Goal: Transaction & Acquisition: Purchase product/service

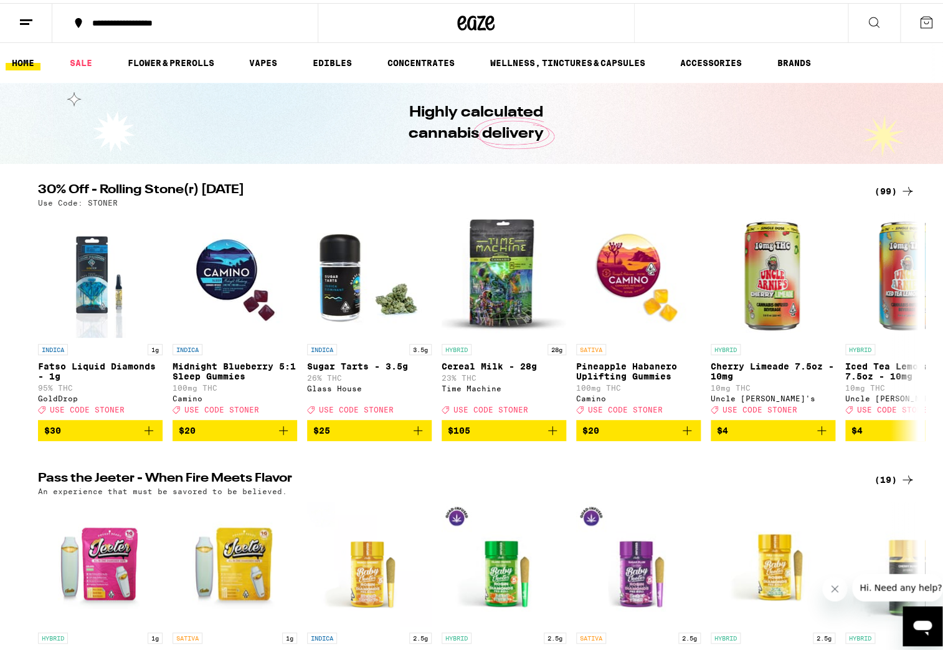
click at [890, 193] on div "(99)" at bounding box center [894, 188] width 40 height 15
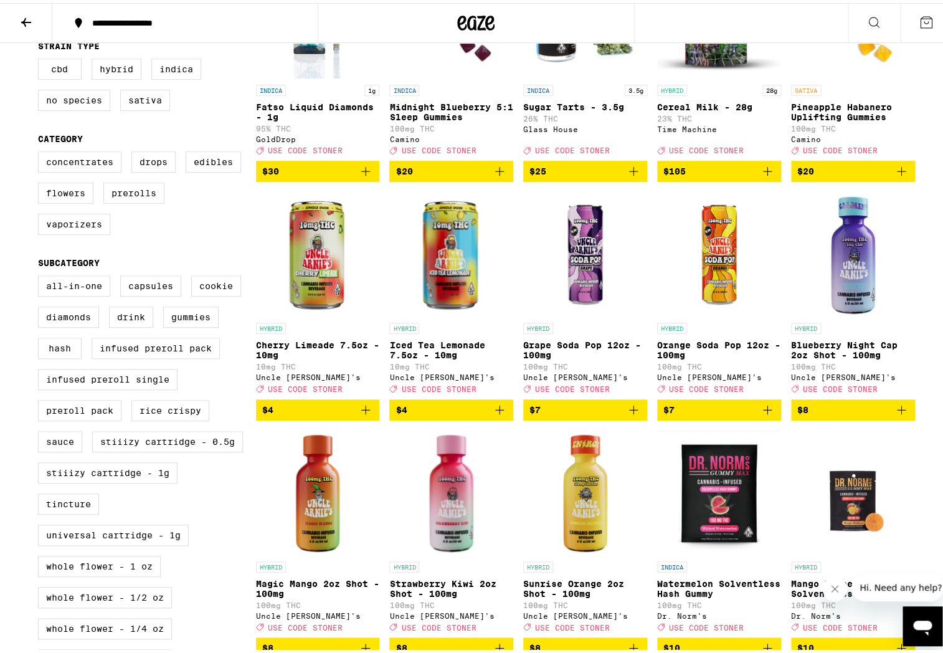
scroll to position [249, 0]
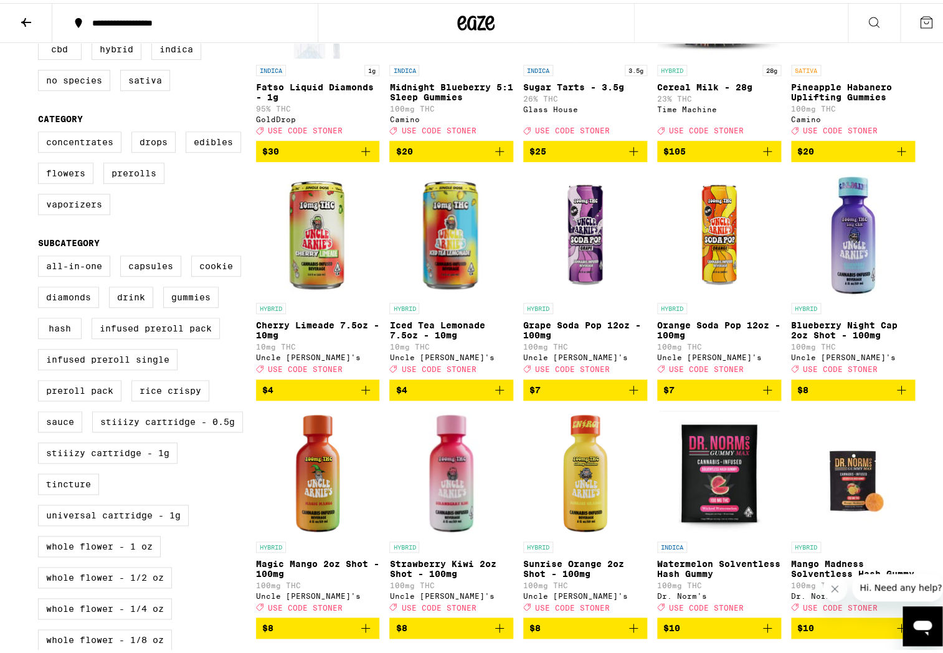
click at [113, 171] on div "Concentrates Drops Edibles Flowers Prerolls Vaporizers" at bounding box center [147, 174] width 218 height 93
click at [116, 176] on label "Prerolls" at bounding box center [133, 169] width 61 height 21
click at [41, 131] on input "Prerolls" at bounding box center [40, 130] width 1 height 1
checkbox input "true"
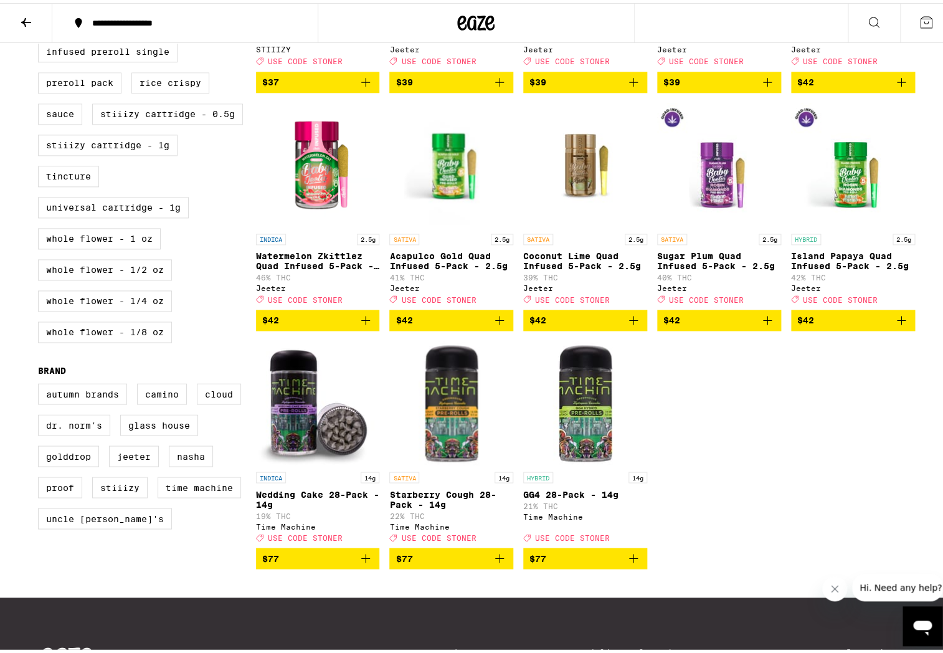
scroll to position [568, 0]
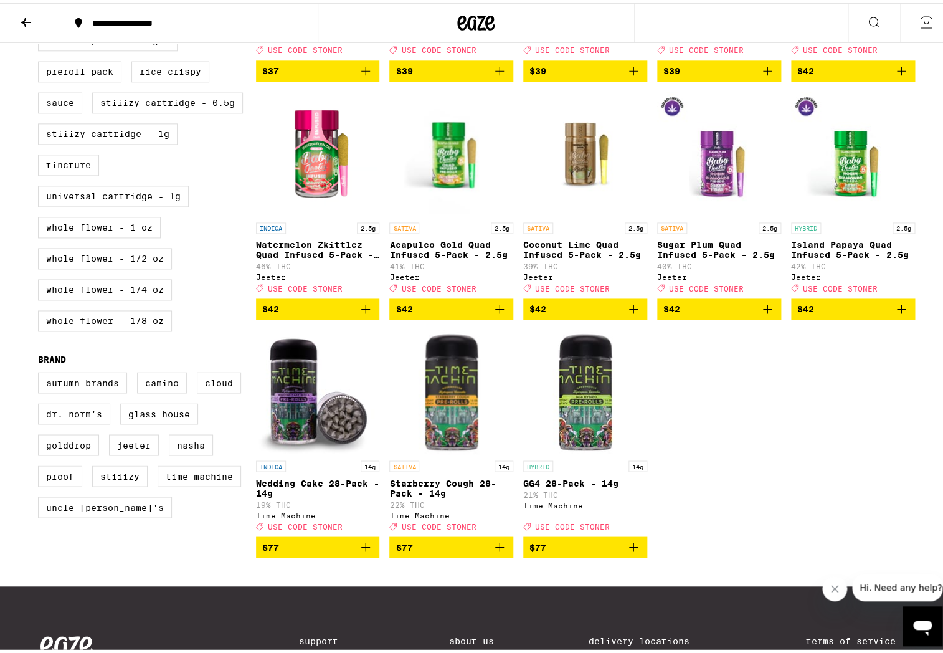
click at [628, 554] on button "$77" at bounding box center [585, 543] width 124 height 21
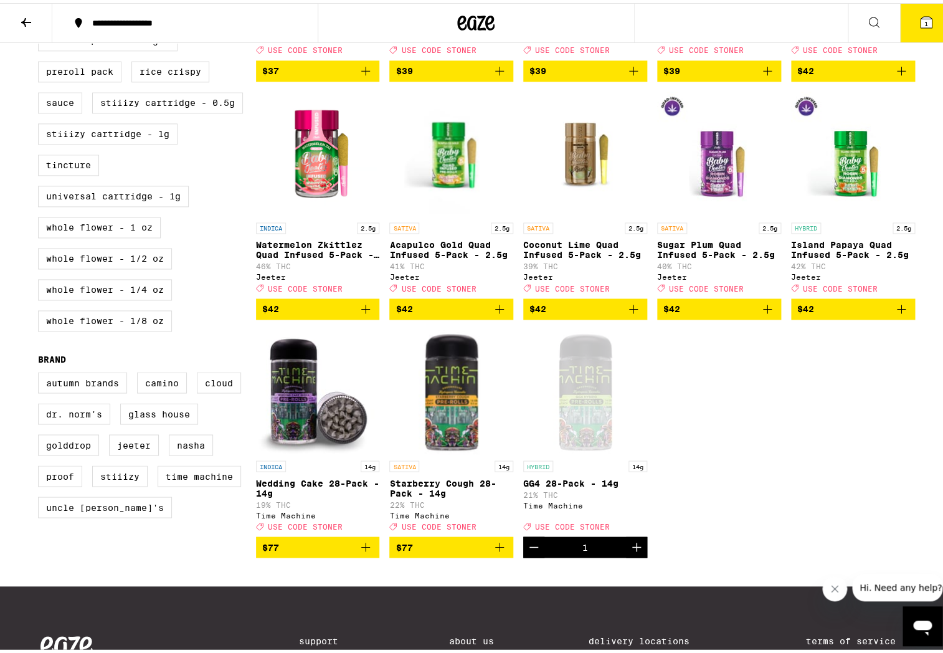
click at [26, 16] on icon at bounding box center [26, 19] width 15 height 15
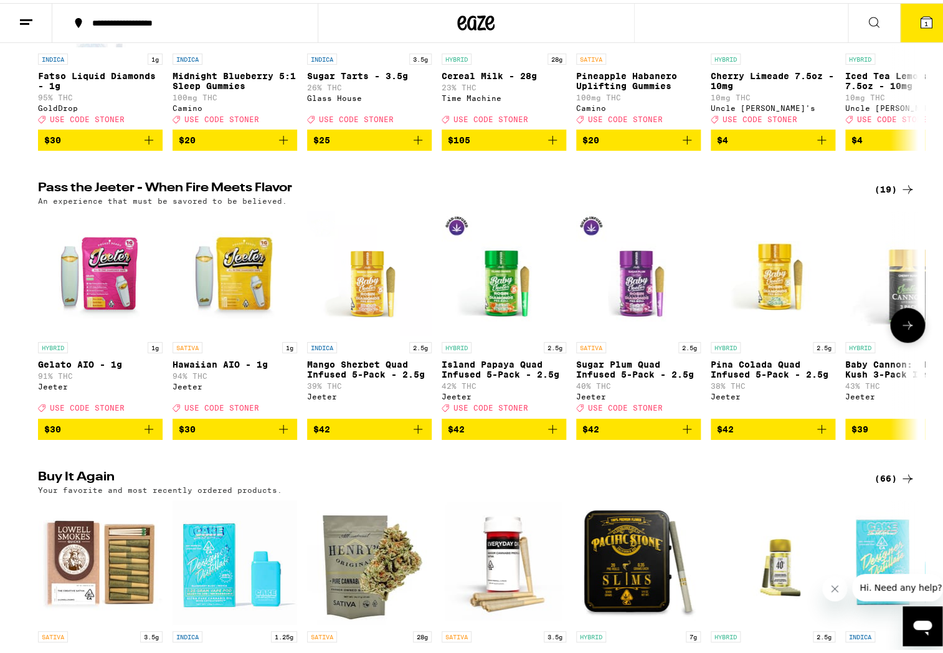
scroll to position [299, 0]
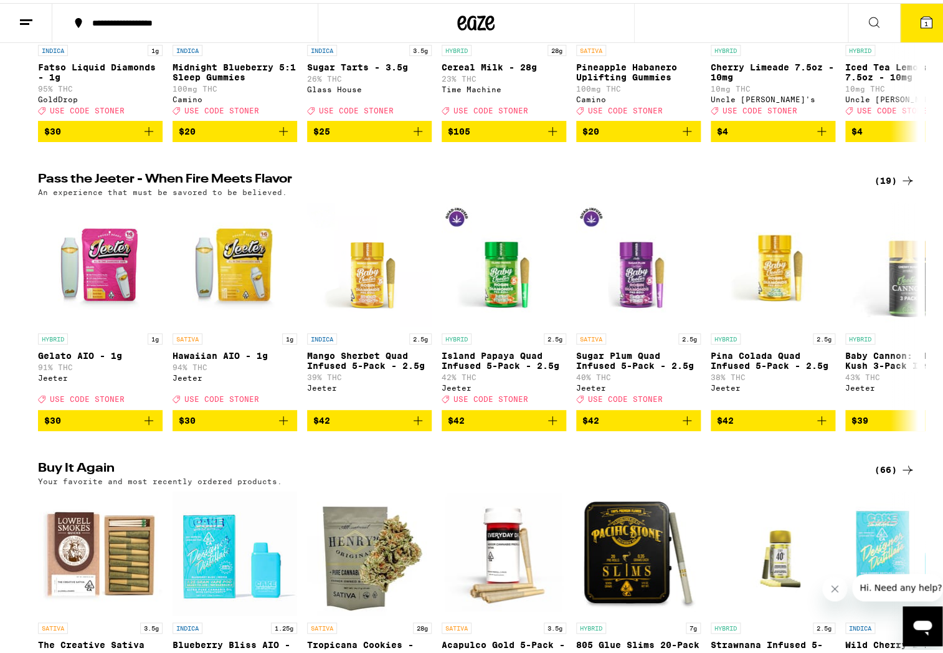
click at [902, 185] on icon at bounding box center [907, 177] width 15 height 15
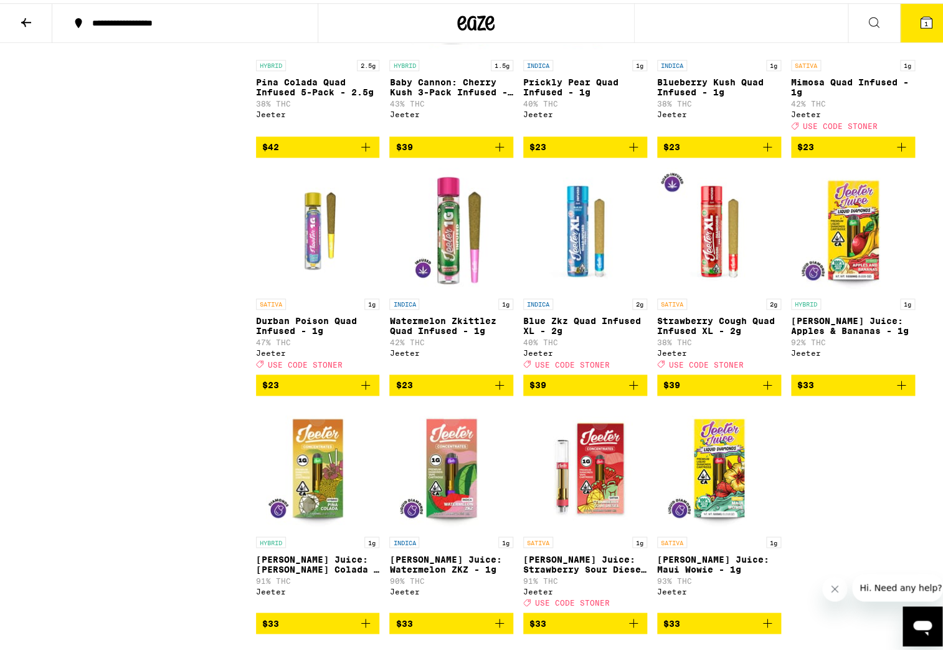
scroll to position [518, 0]
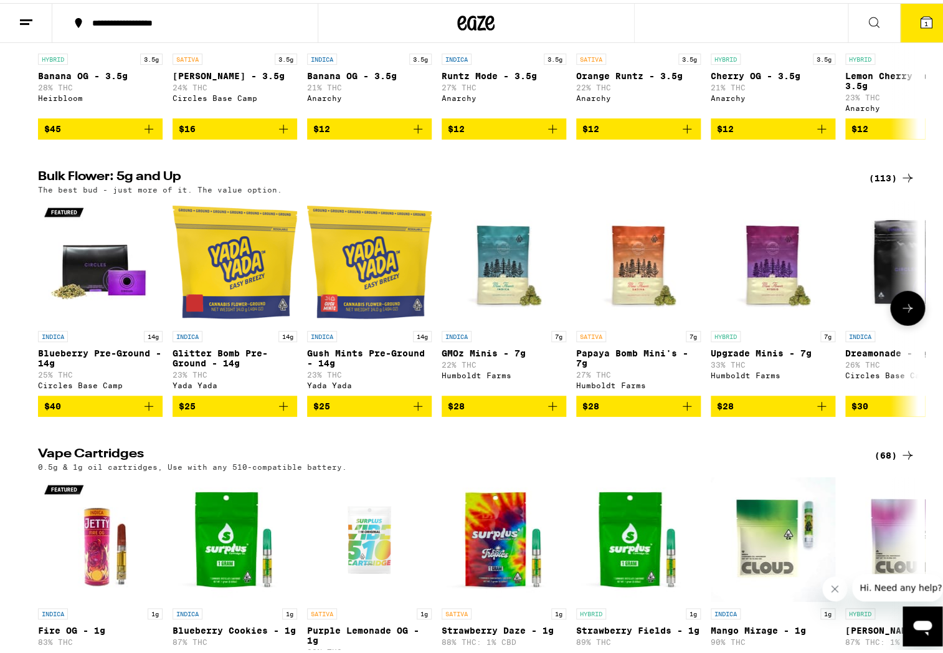
scroll to position [1146, 0]
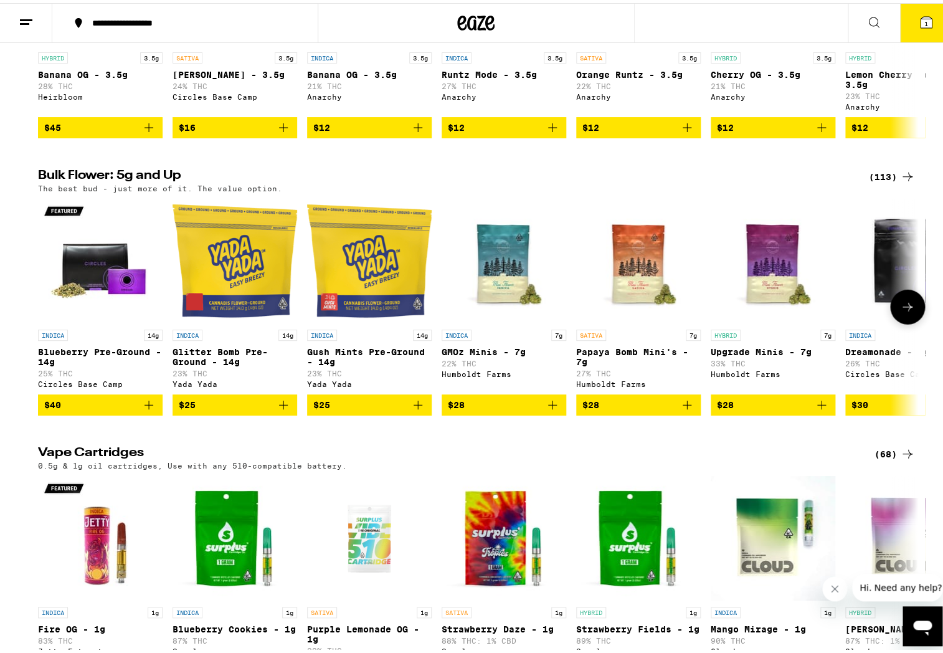
click at [915, 321] on button at bounding box center [907, 303] width 35 height 35
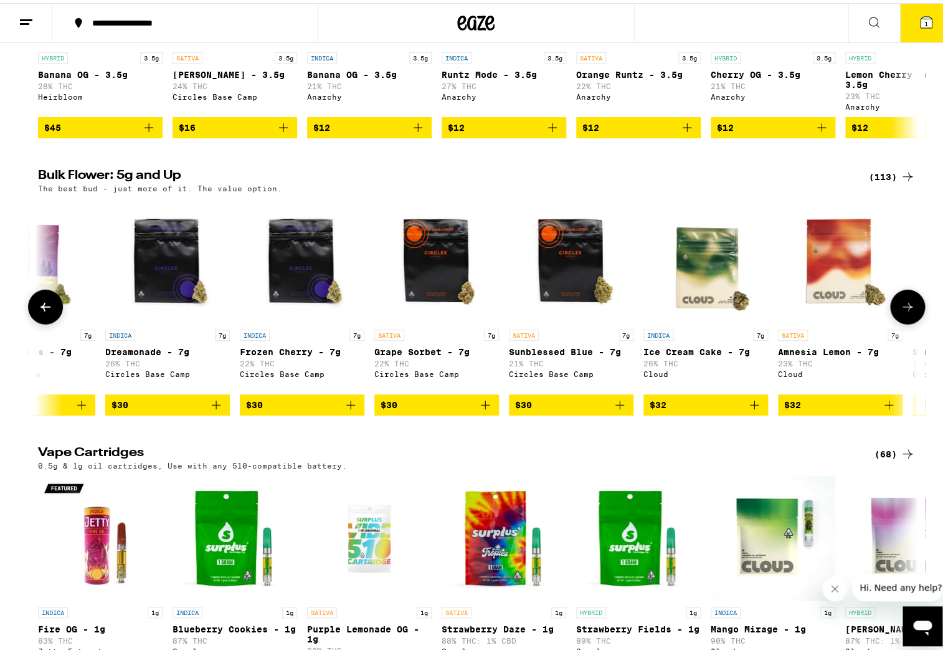
scroll to position [0, 741]
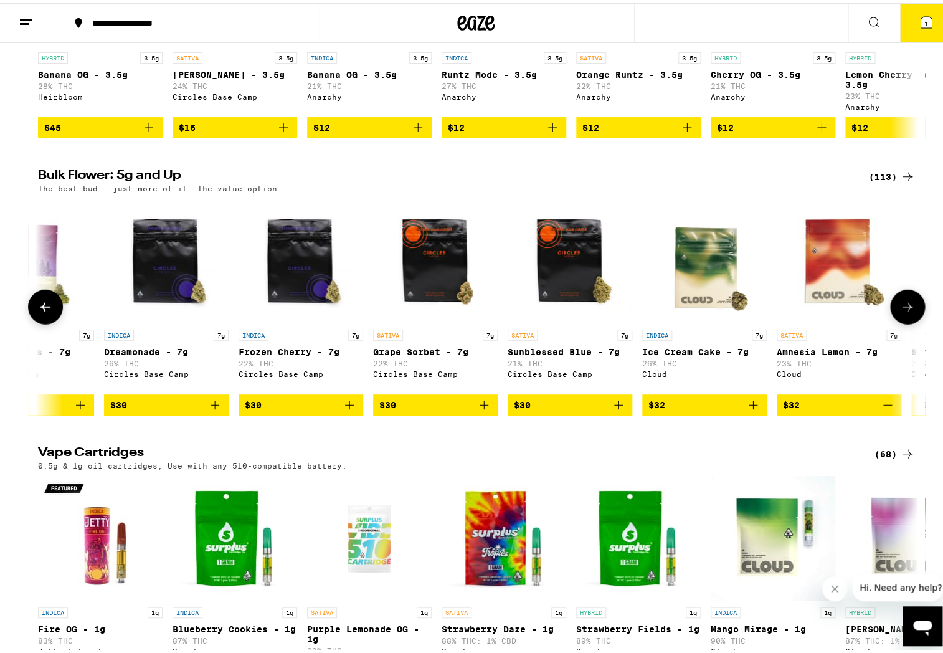
click at [905, 311] on icon at bounding box center [907, 303] width 15 height 15
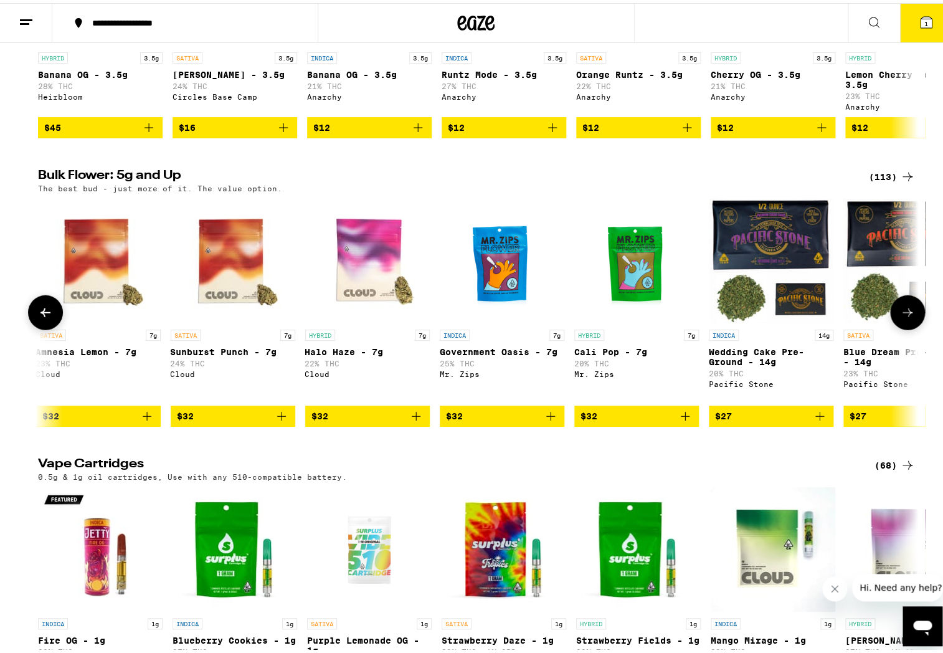
scroll to position [0, 1482]
click at [905, 314] on icon at bounding box center [907, 309] width 10 height 9
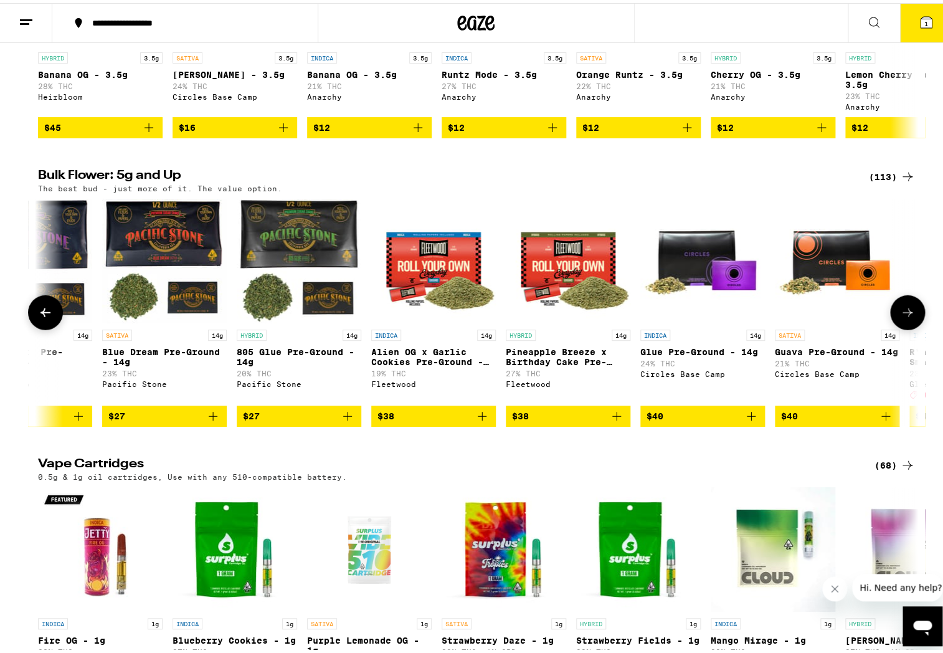
scroll to position [0, 2223]
click at [905, 314] on icon at bounding box center [907, 309] width 10 height 9
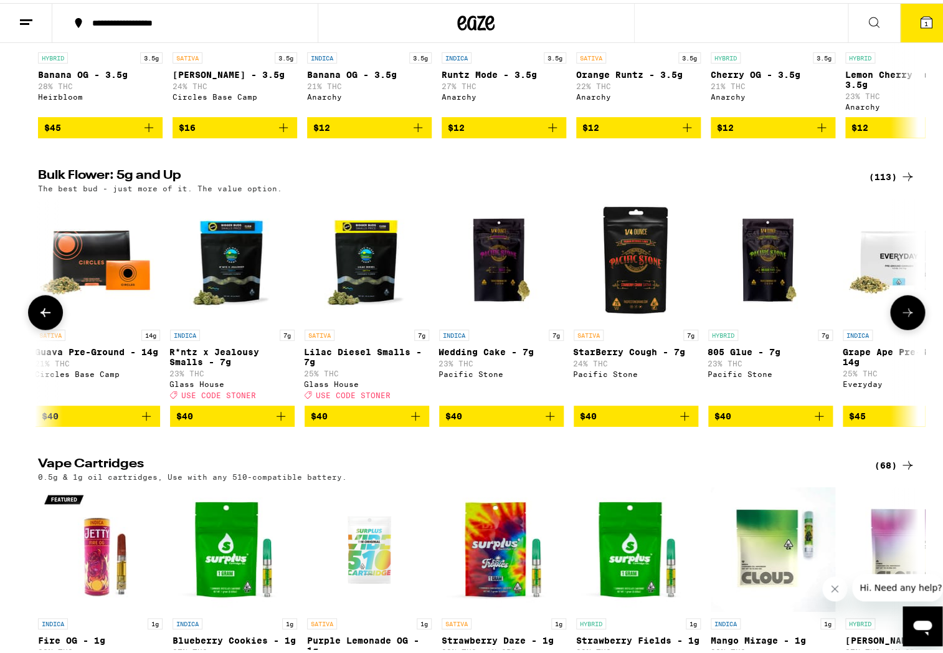
scroll to position [0, 2964]
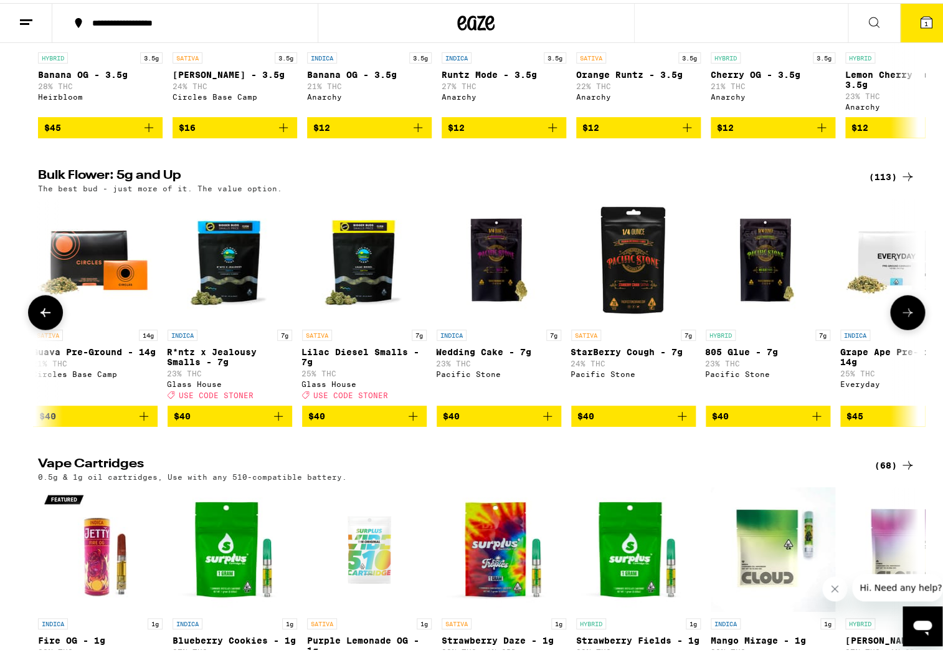
click at [905, 314] on icon at bounding box center [907, 309] width 10 height 9
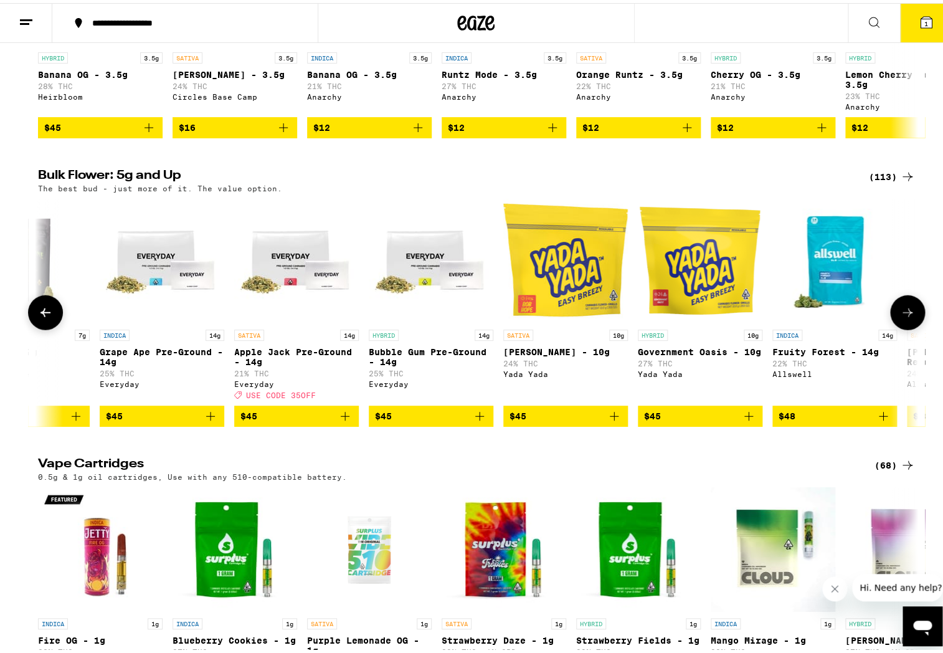
scroll to position [0, 3705]
click at [905, 314] on icon at bounding box center [907, 309] width 10 height 9
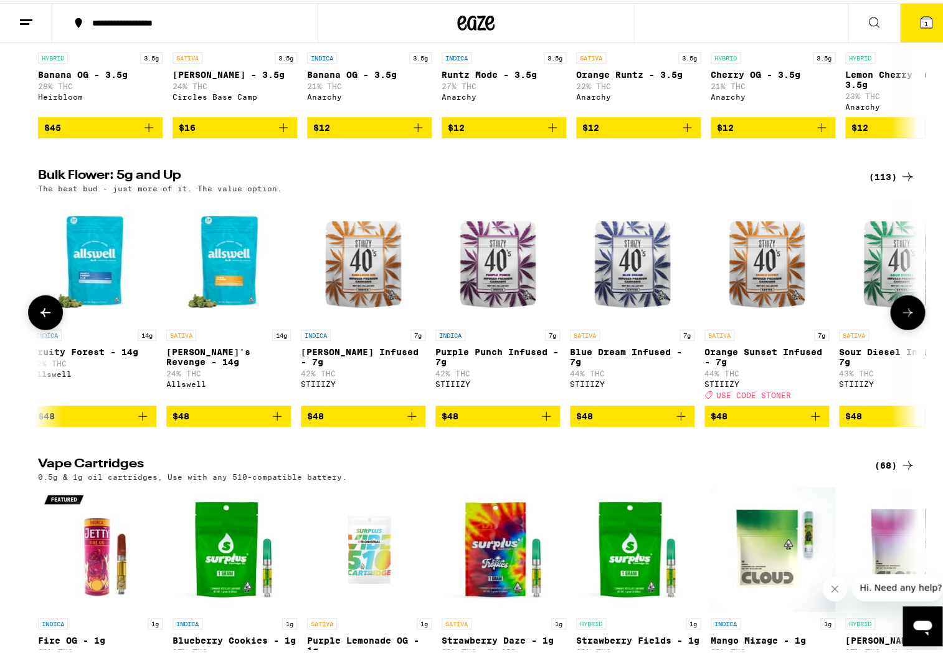
scroll to position [0, 4446]
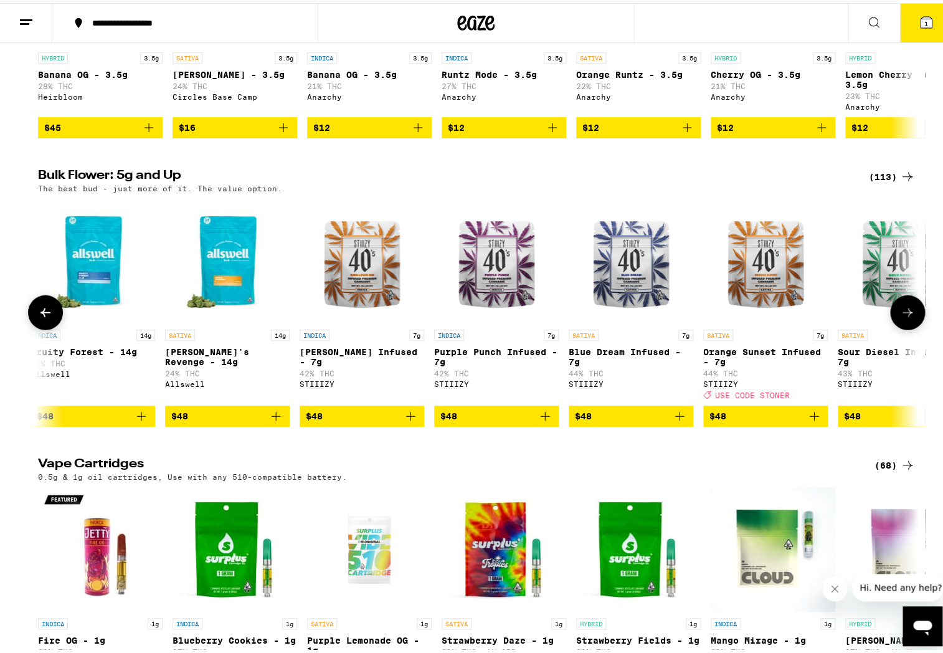
click at [905, 314] on icon at bounding box center [907, 309] width 10 height 9
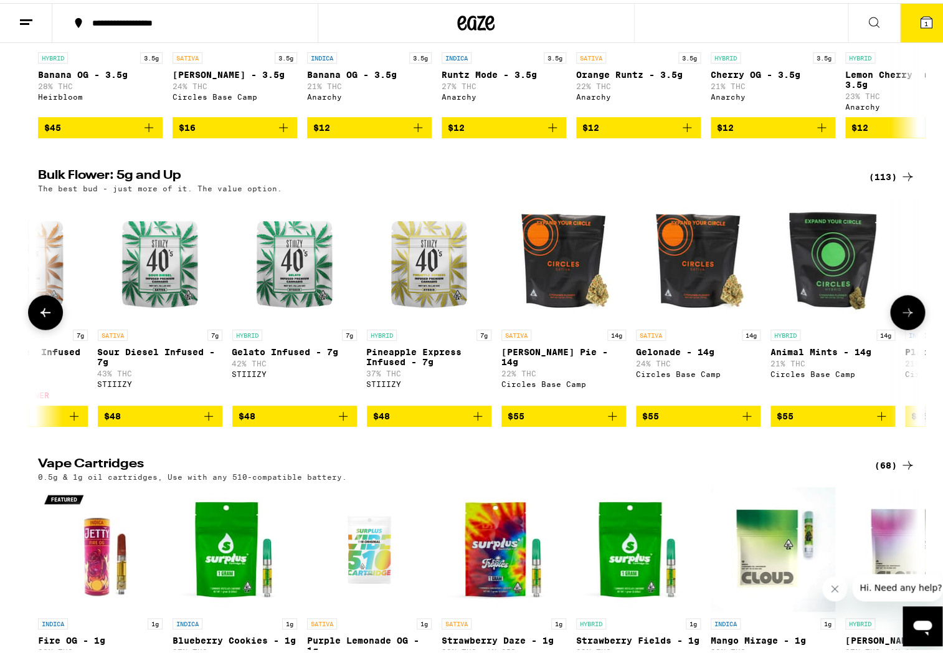
scroll to position [0, 5188]
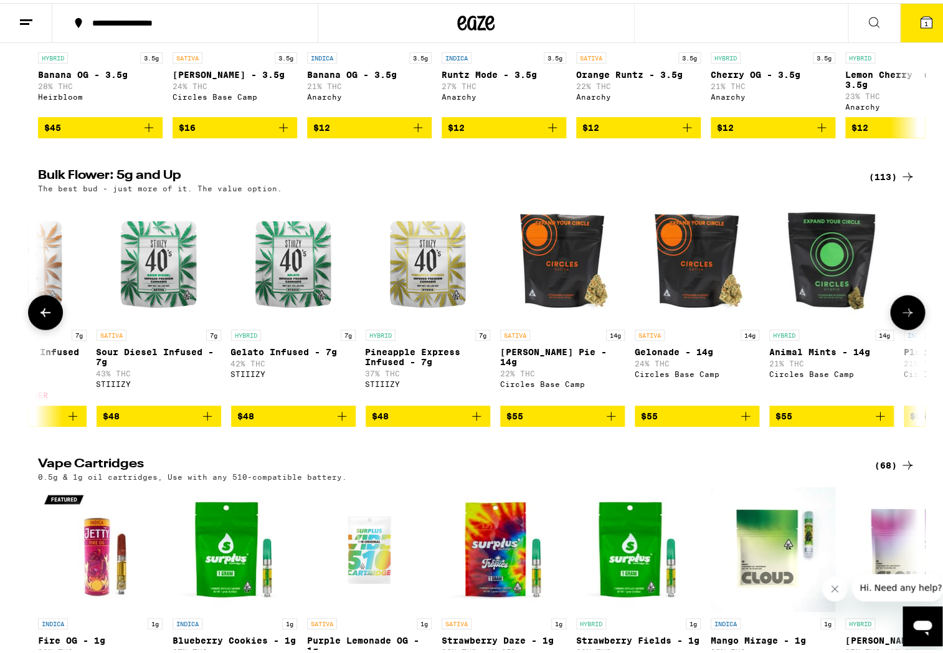
click at [905, 314] on icon at bounding box center [907, 309] width 10 height 9
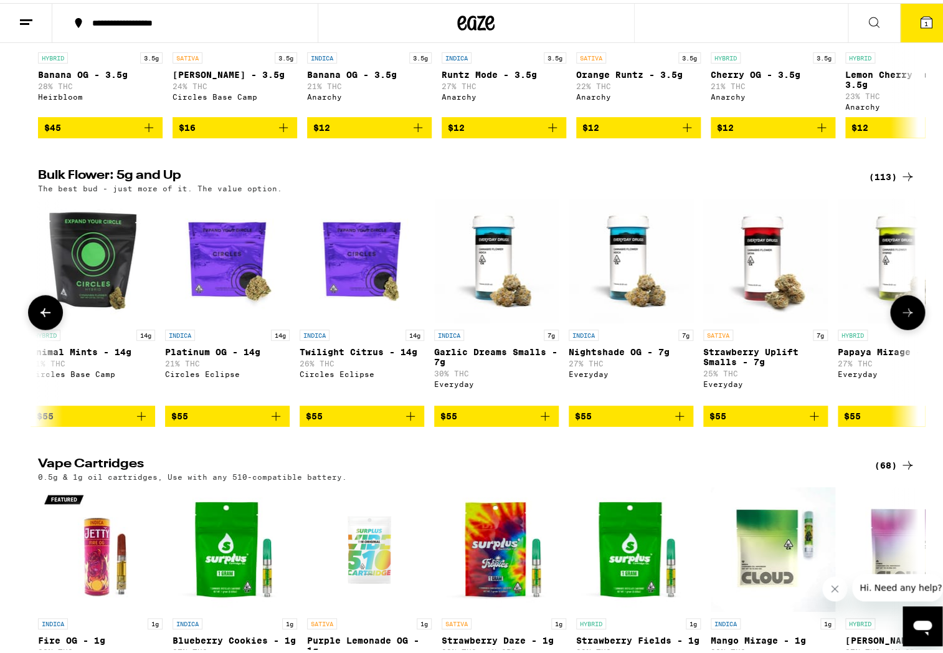
scroll to position [0, 5929]
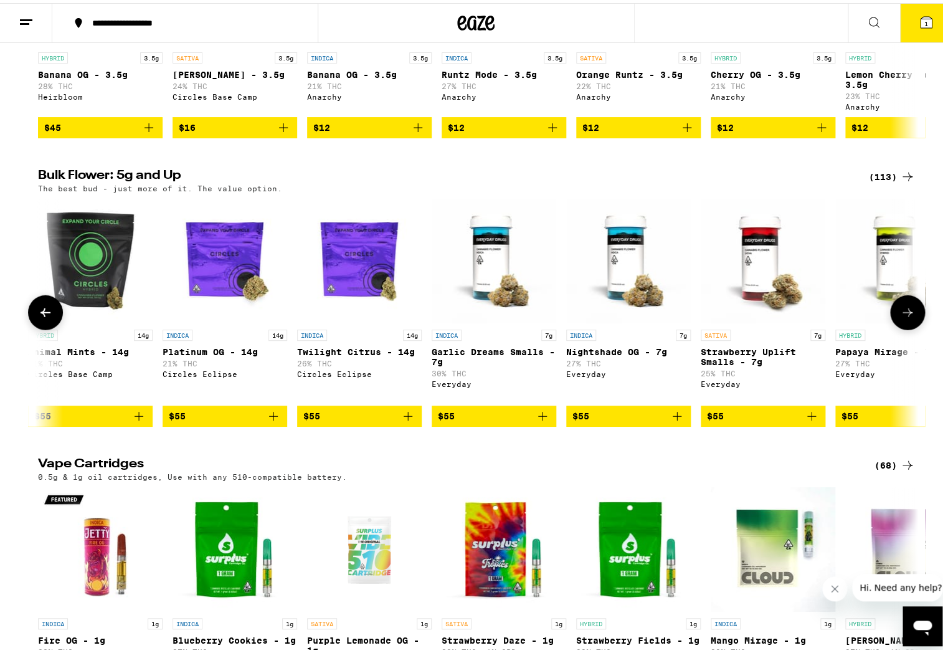
click at [909, 317] on icon at bounding box center [907, 309] width 15 height 15
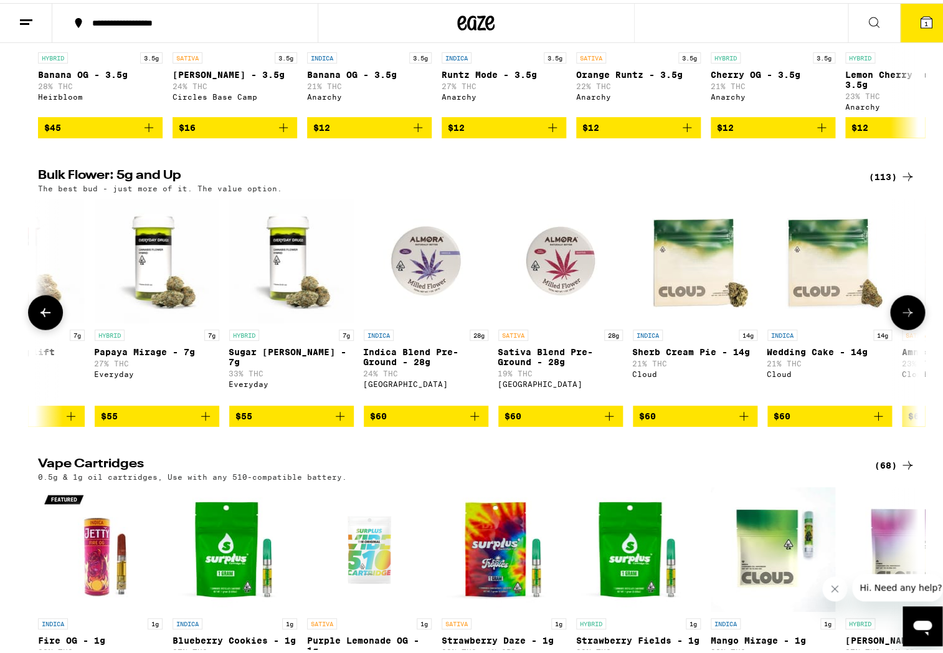
scroll to position [0, 6670]
click at [203, 420] on icon "Add to bag" at bounding box center [204, 412] width 15 height 15
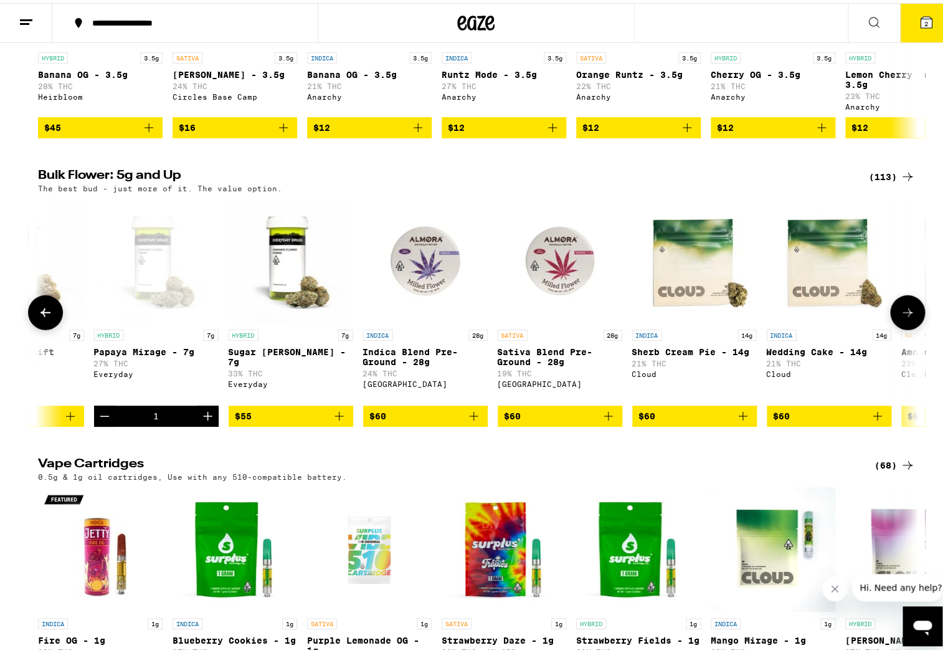
click at [902, 317] on icon at bounding box center [907, 309] width 15 height 15
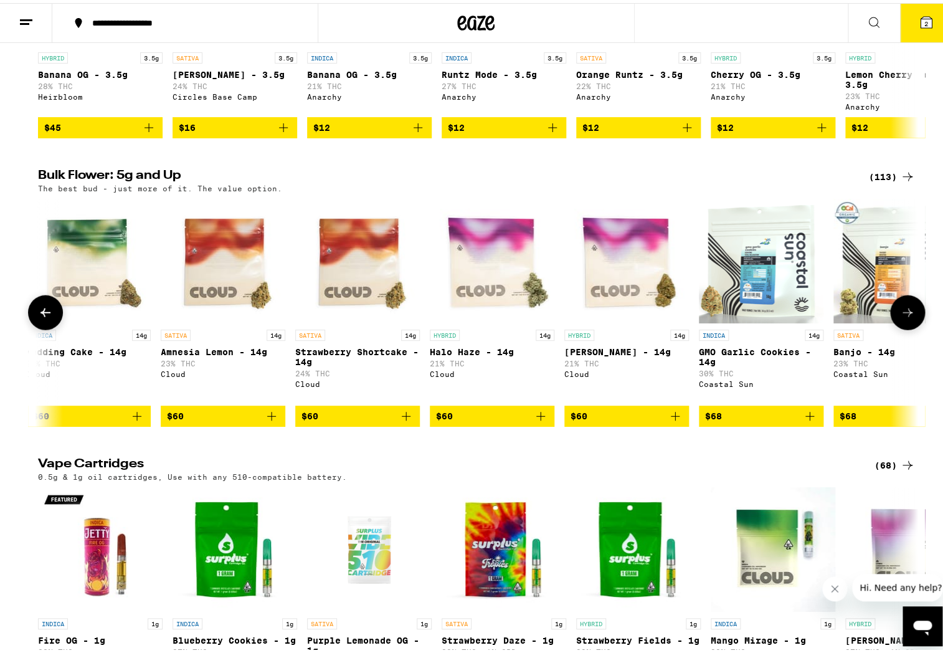
scroll to position [0, 7411]
click at [902, 317] on icon at bounding box center [907, 309] width 15 height 15
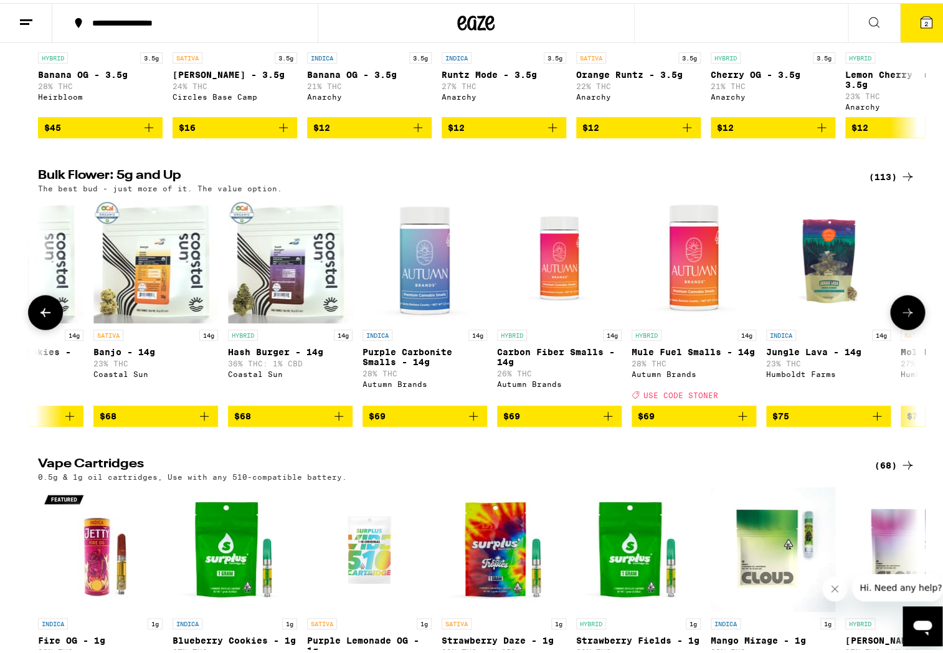
scroll to position [0, 8152]
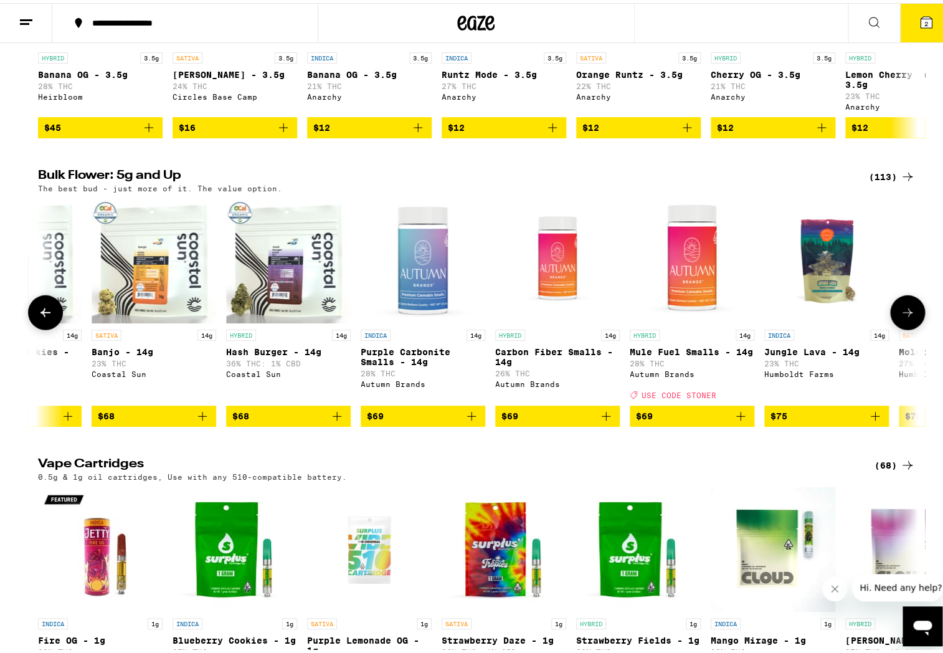
click at [904, 314] on icon at bounding box center [907, 309] width 10 height 9
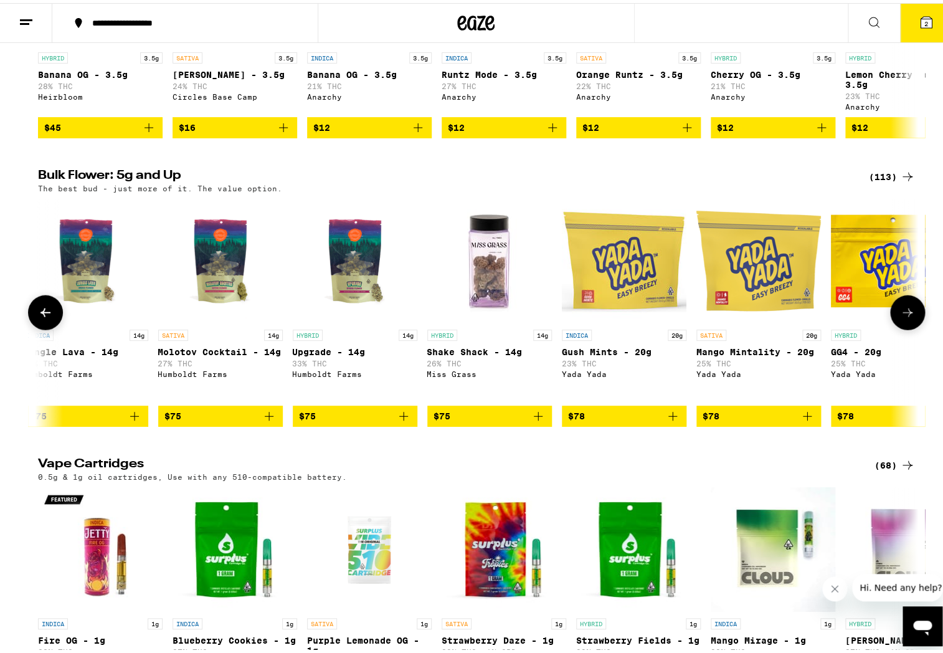
scroll to position [0, 8893]
click at [904, 314] on icon at bounding box center [907, 309] width 10 height 9
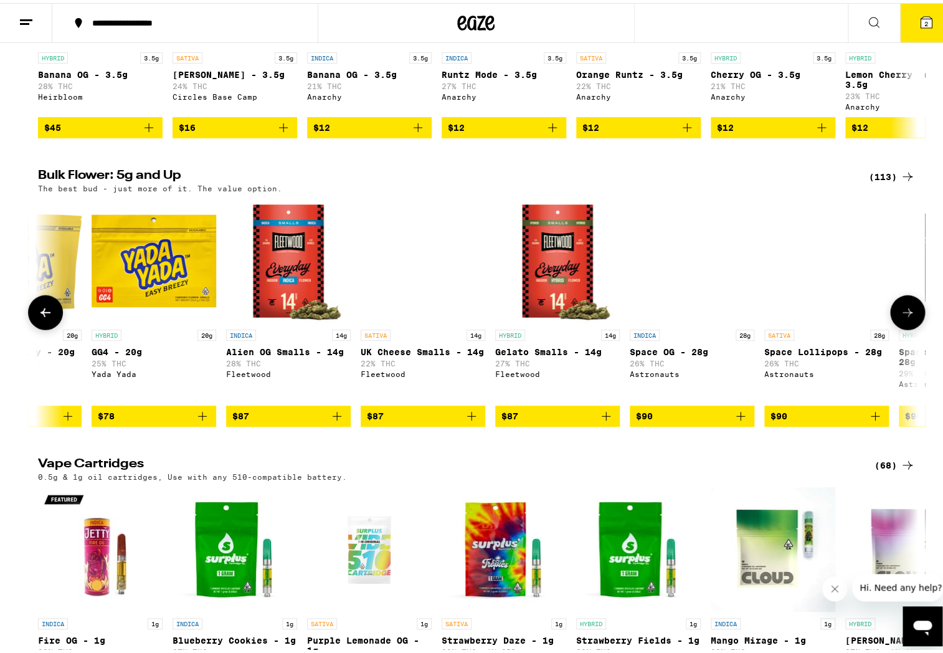
scroll to position [0, 9634]
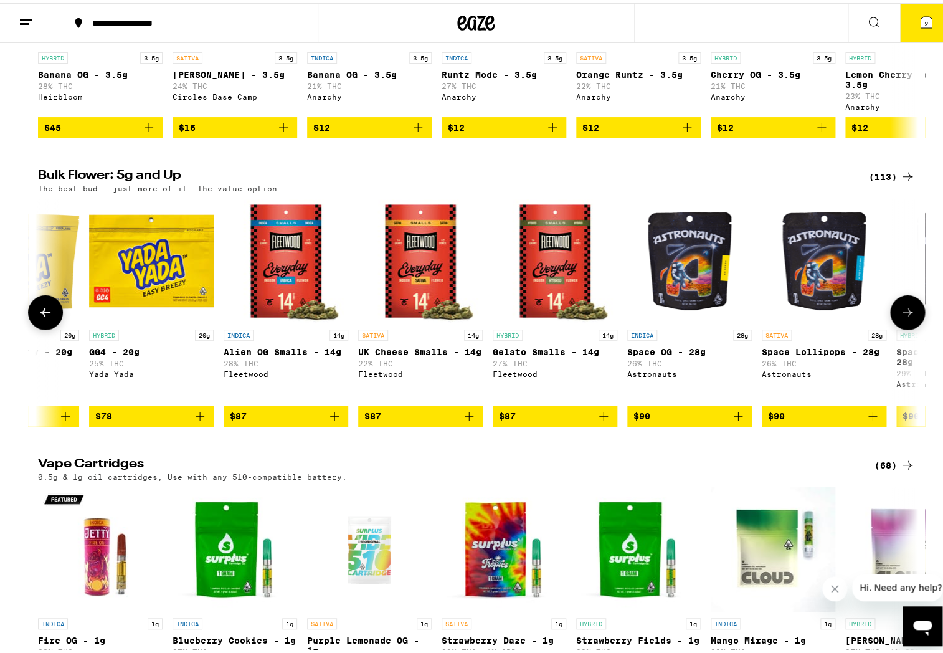
click at [904, 314] on icon at bounding box center [907, 309] width 10 height 9
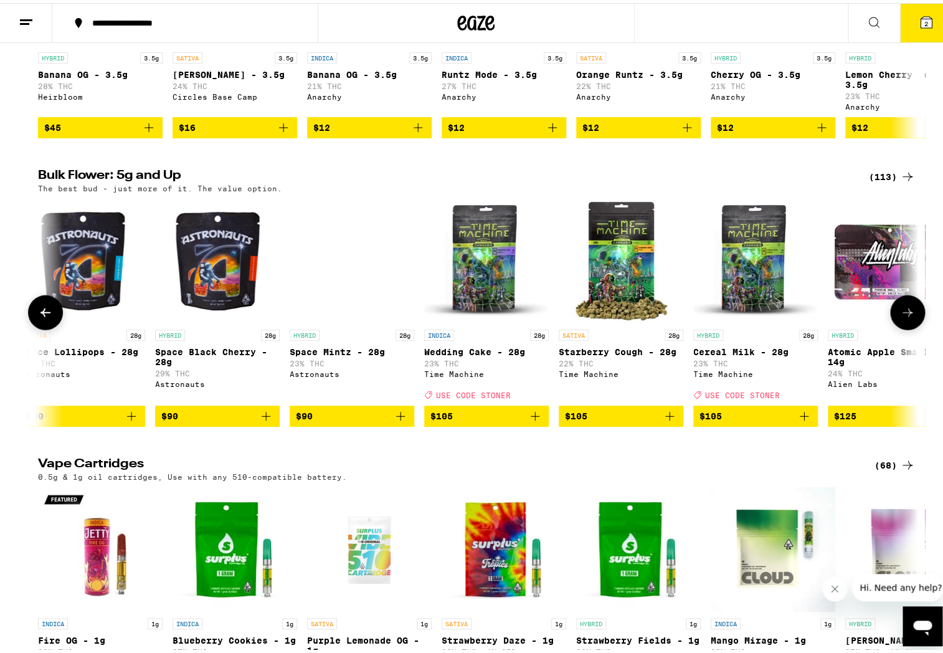
click at [904, 314] on icon at bounding box center [907, 309] width 10 height 9
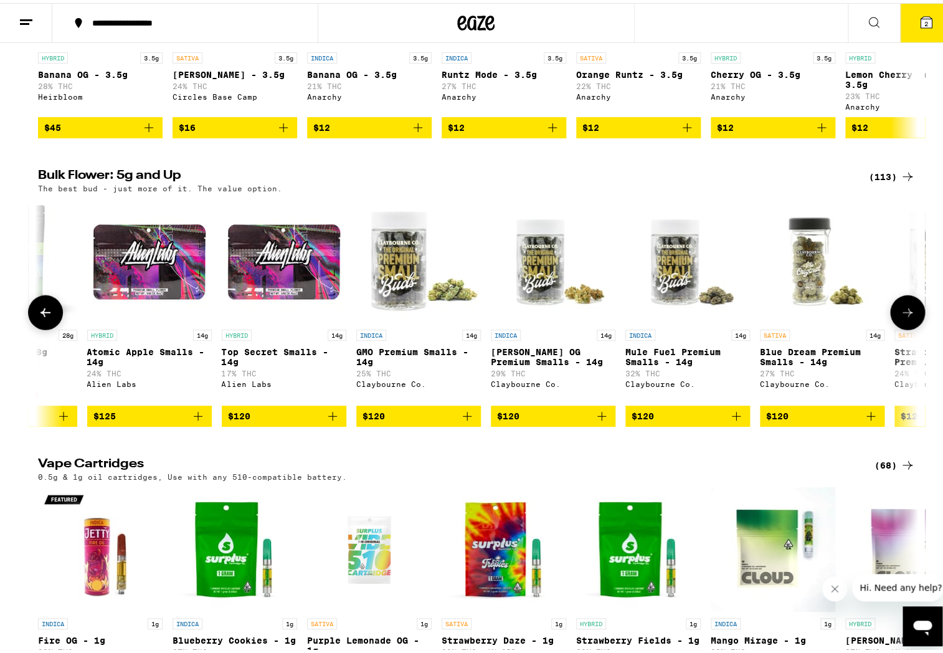
scroll to position [0, 11116]
click at [904, 314] on icon at bounding box center [907, 309] width 10 height 9
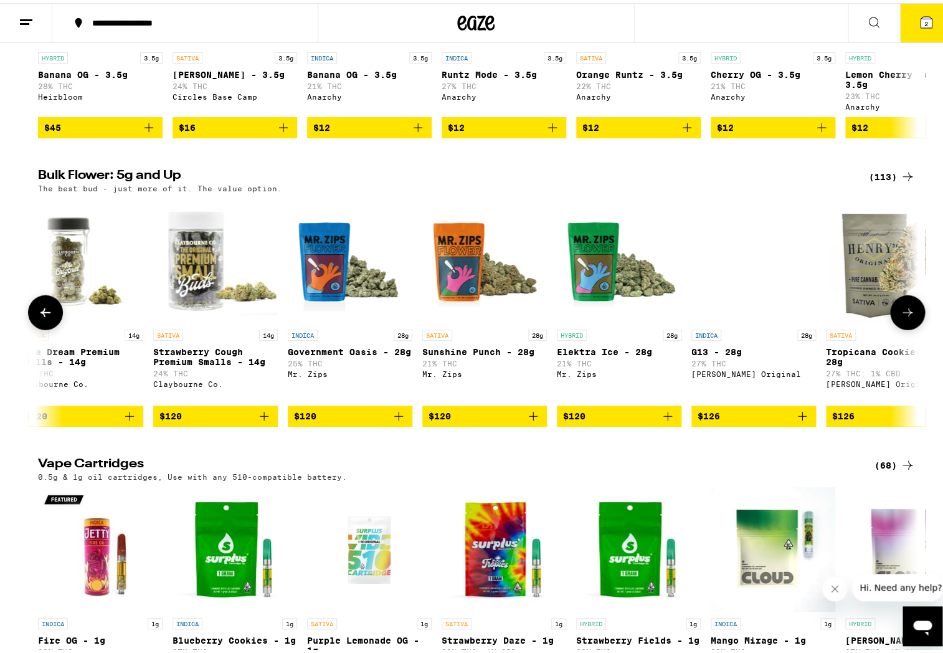
scroll to position [0, 11857]
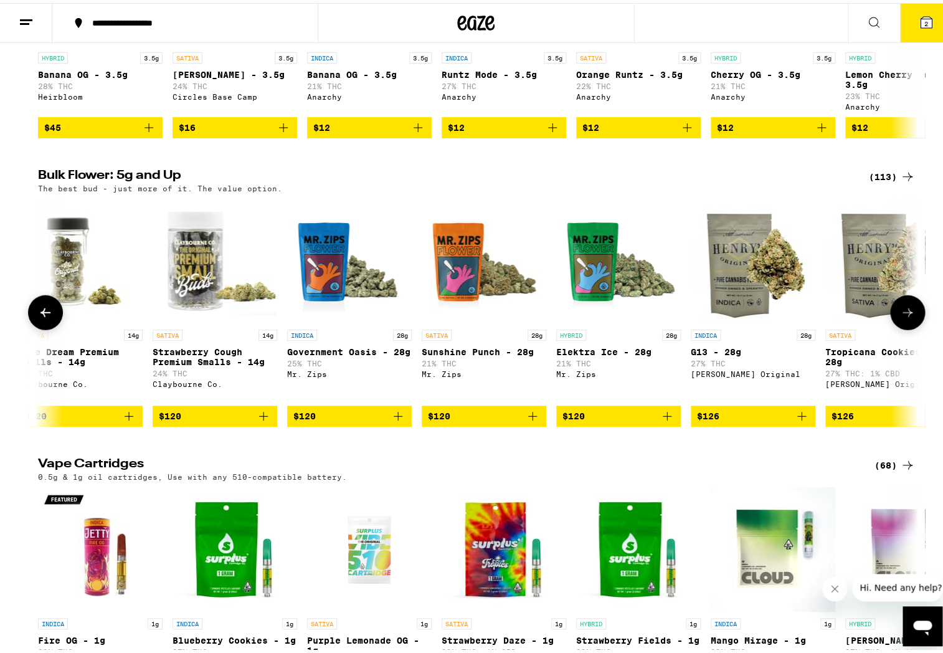
click at [904, 314] on icon at bounding box center [907, 309] width 10 height 9
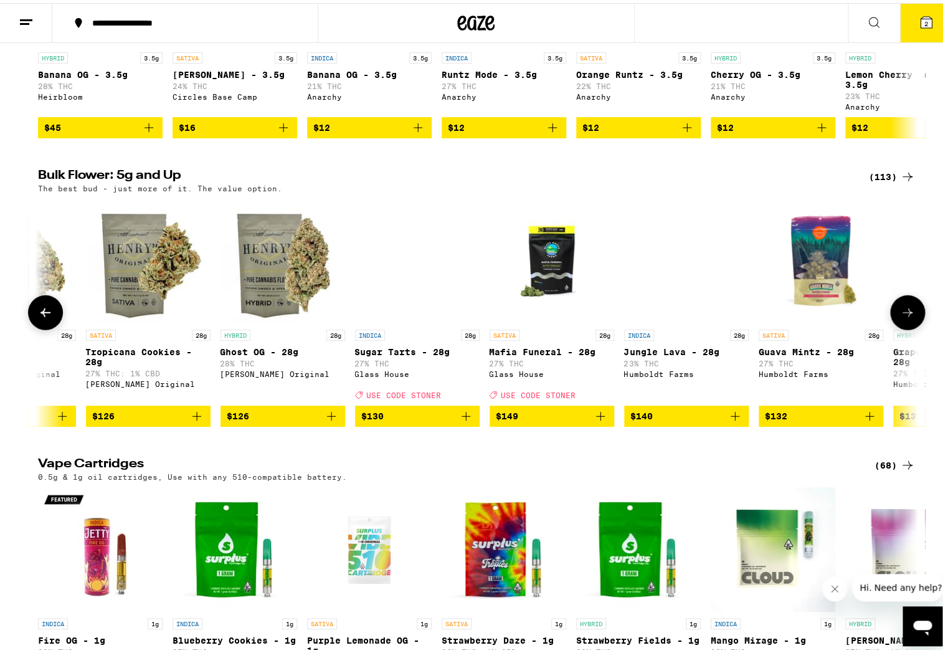
scroll to position [0, 12598]
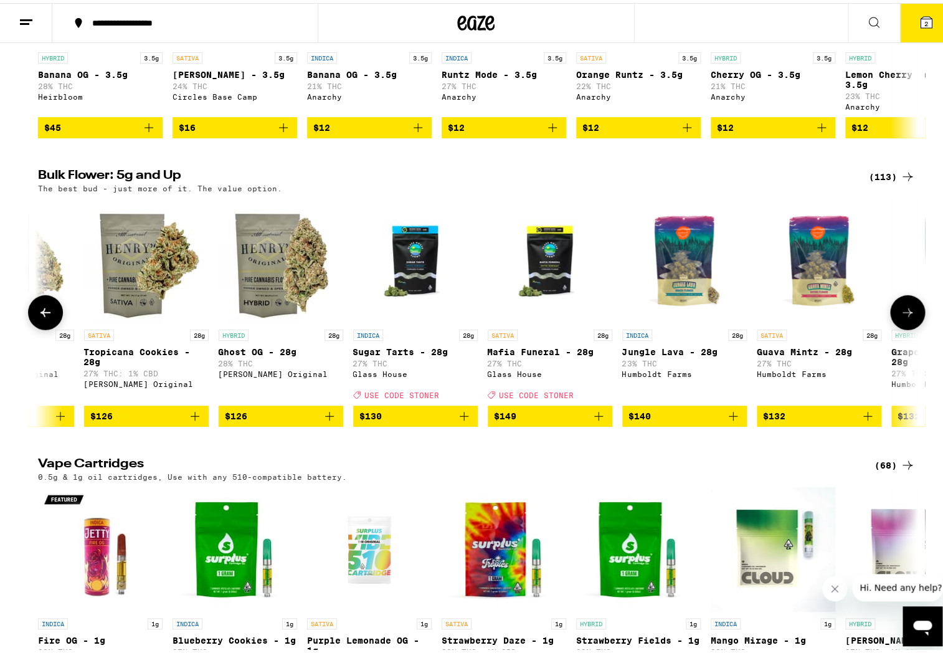
click at [903, 314] on icon at bounding box center [907, 309] width 10 height 9
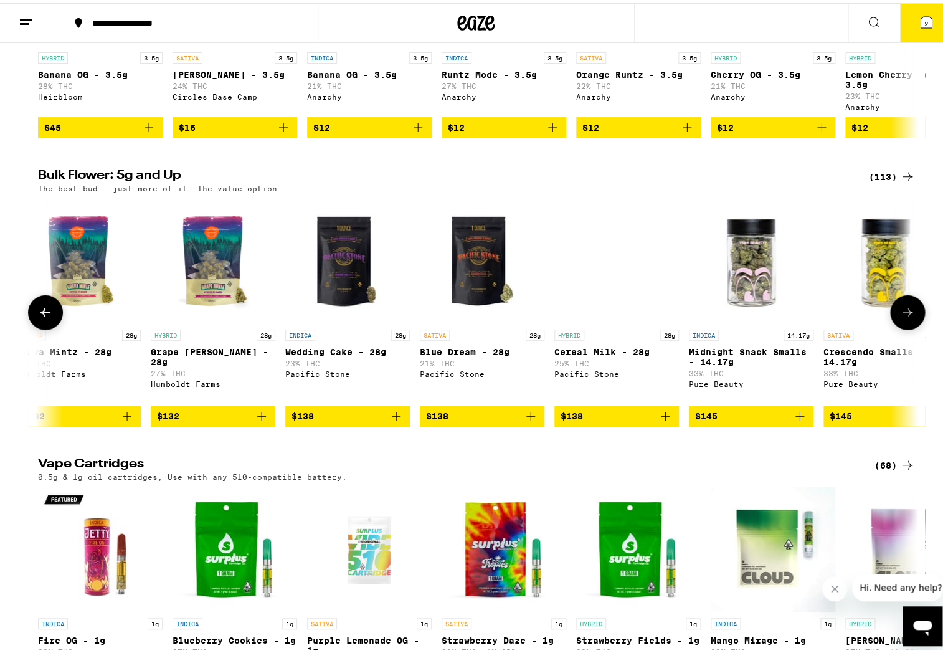
scroll to position [0, 13339]
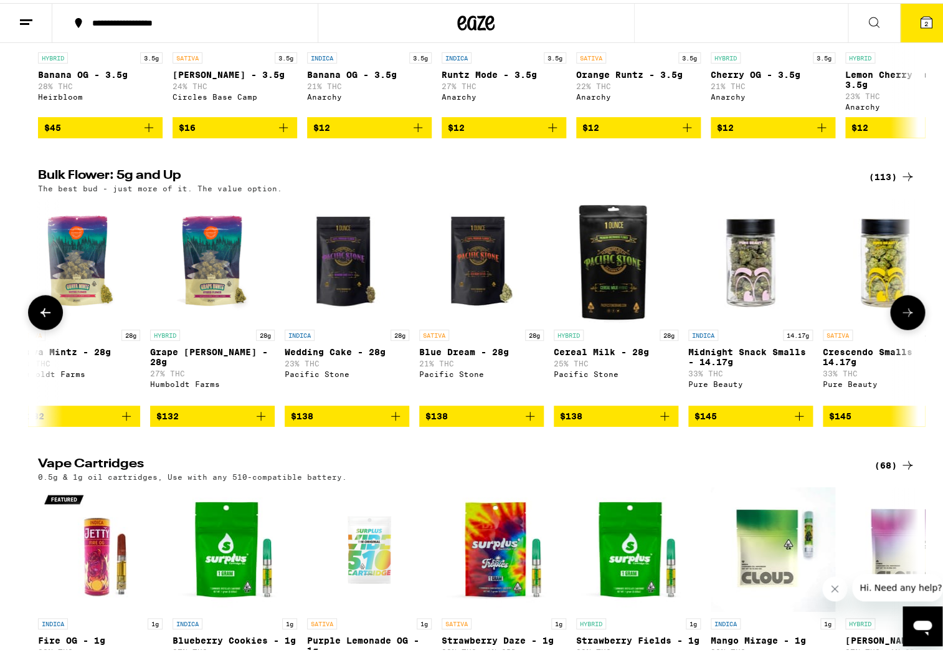
click at [903, 314] on icon at bounding box center [907, 309] width 10 height 9
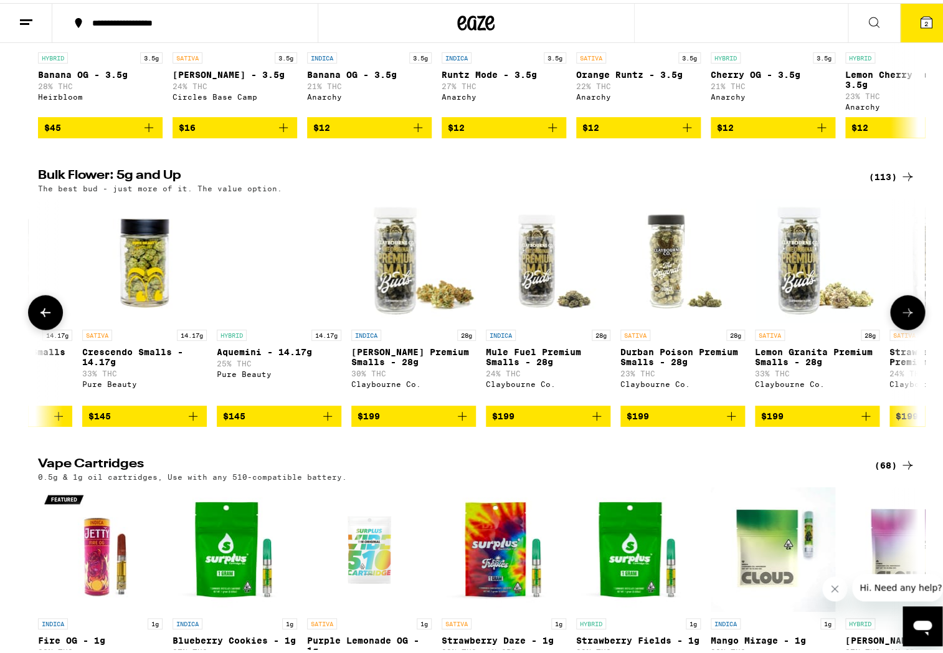
scroll to position [0, 14080]
click at [904, 314] on icon at bounding box center [907, 309] width 10 height 9
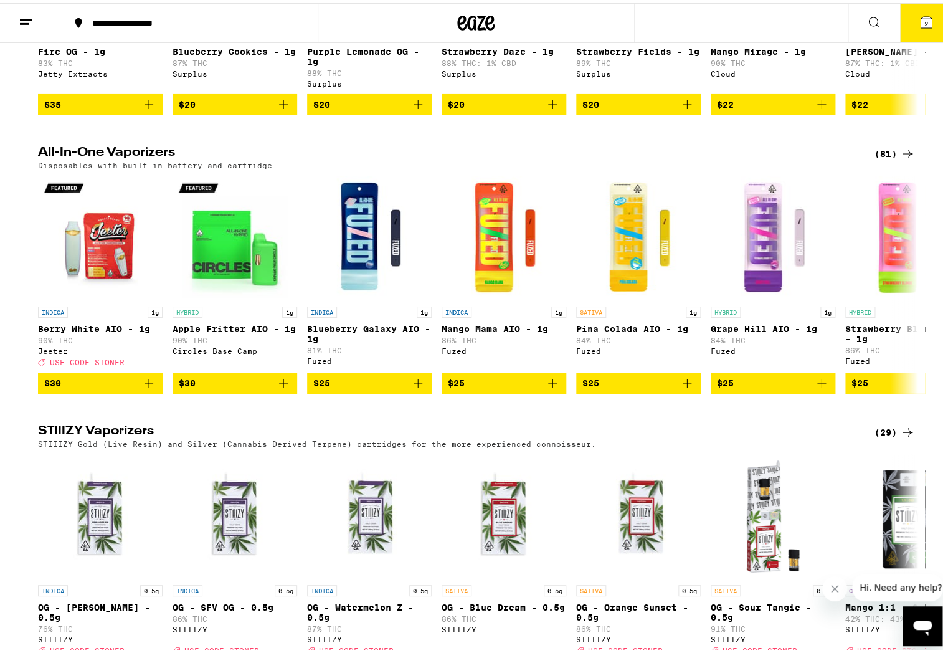
scroll to position [1734, 0]
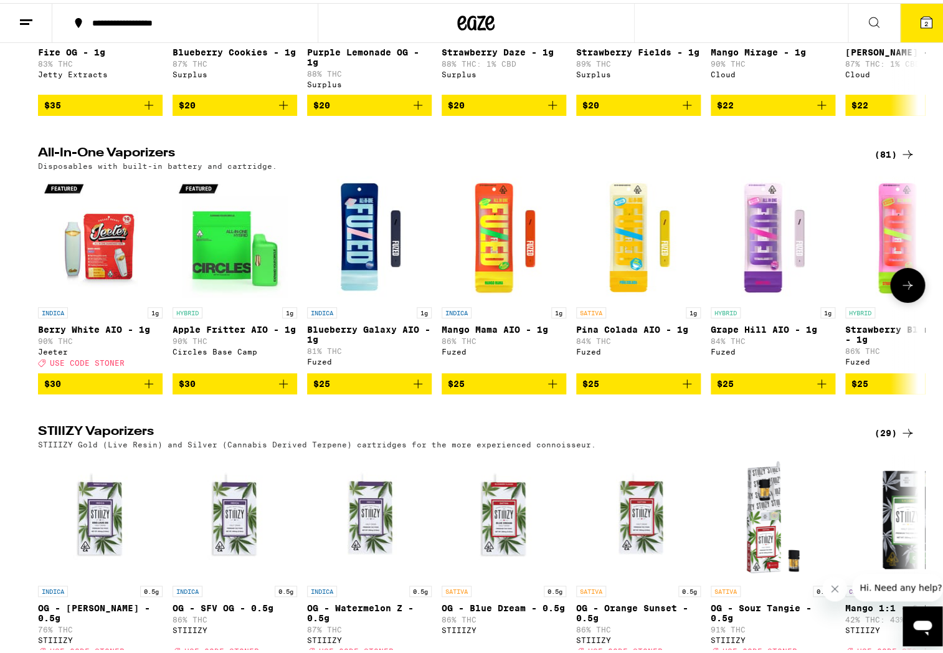
click at [905, 290] on icon at bounding box center [907, 282] width 15 height 15
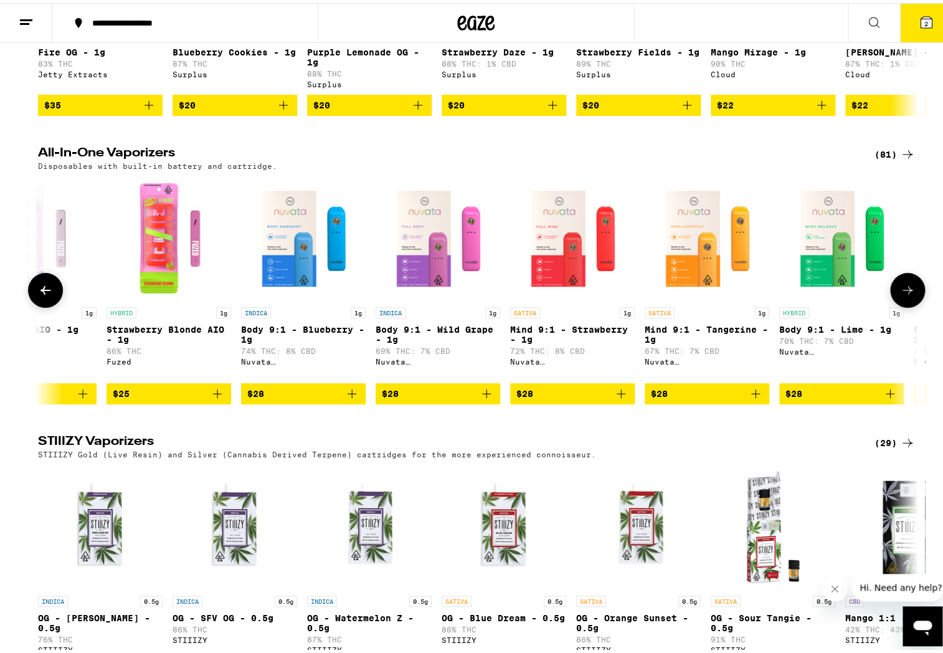
scroll to position [0, 741]
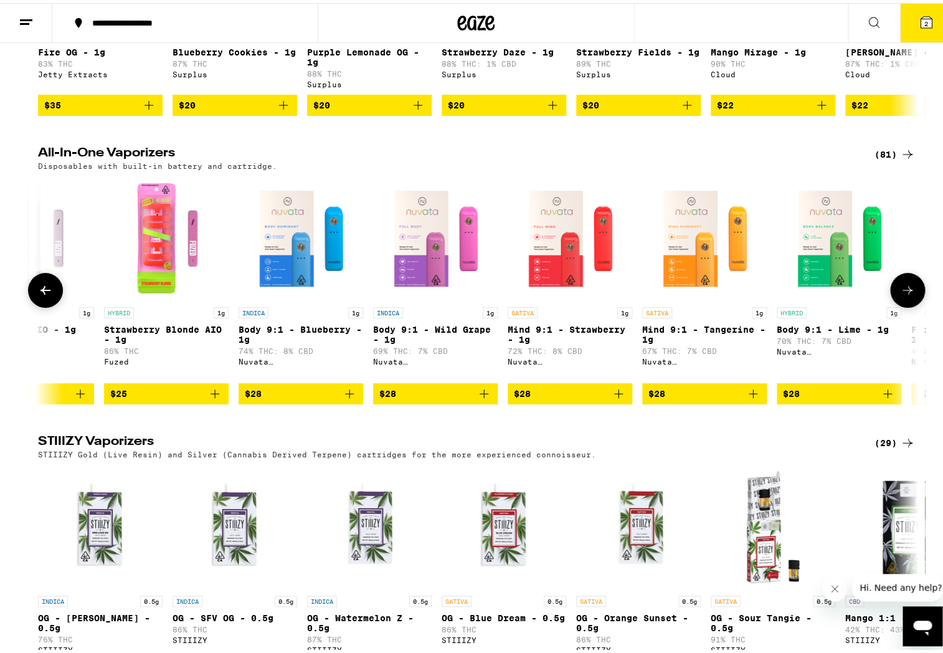
click at [905, 295] on icon at bounding box center [907, 287] width 15 height 15
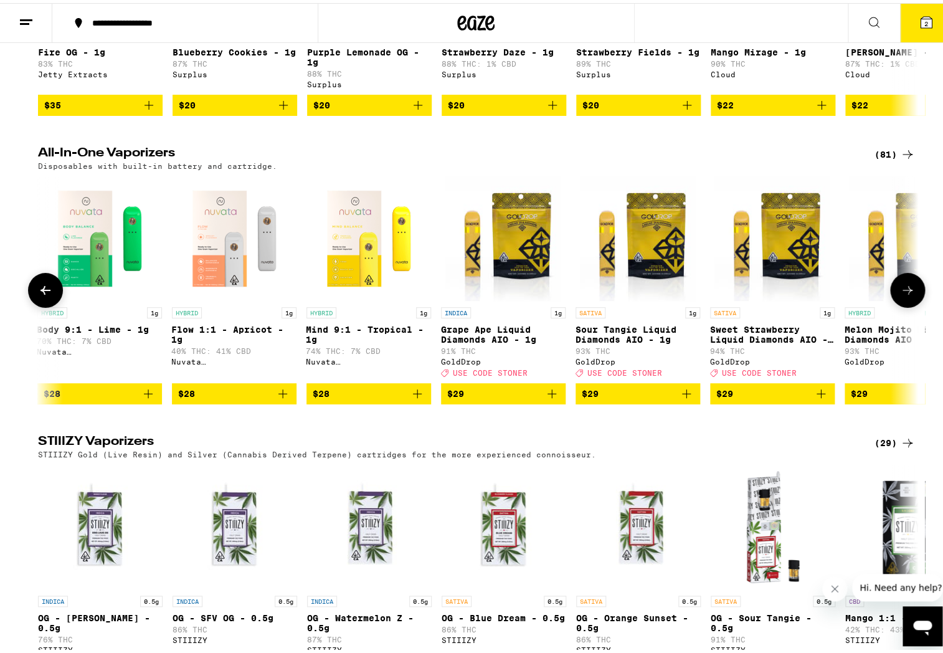
scroll to position [0, 1482]
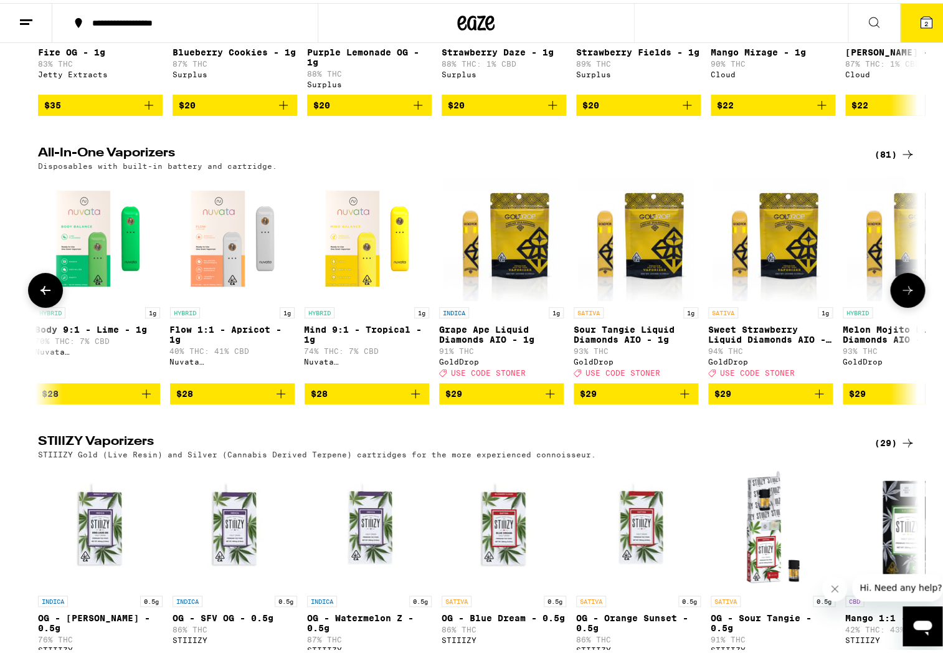
click at [905, 295] on icon at bounding box center [907, 287] width 15 height 15
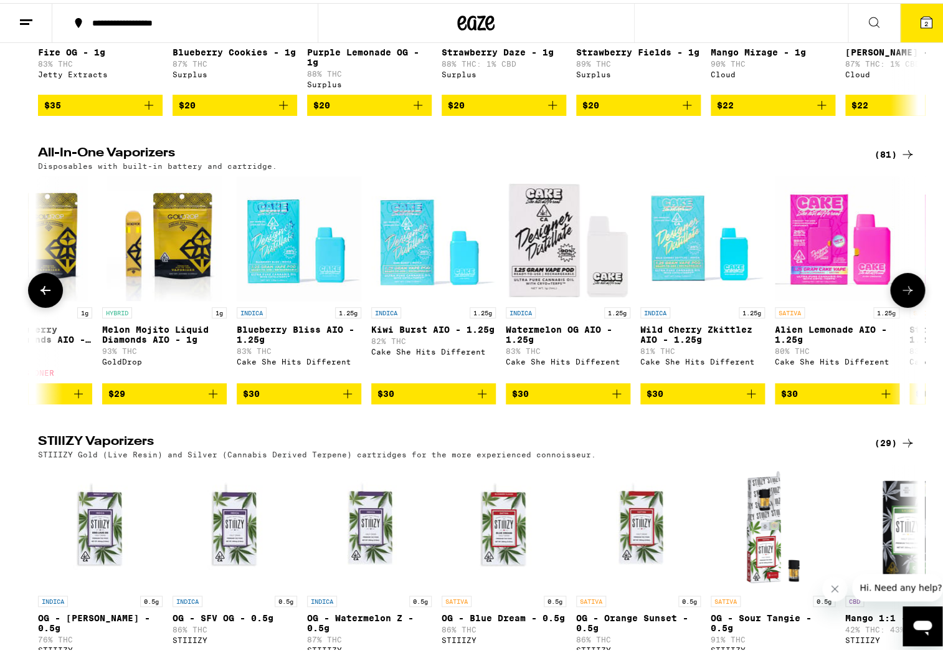
scroll to position [0, 2223]
click at [905, 295] on icon at bounding box center [907, 287] width 15 height 15
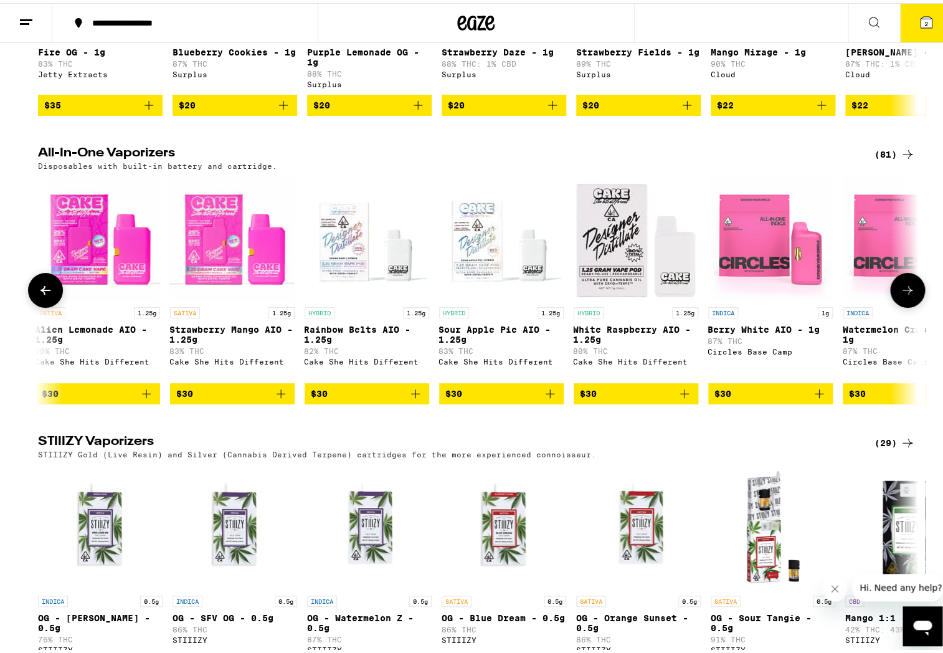
scroll to position [0, 2964]
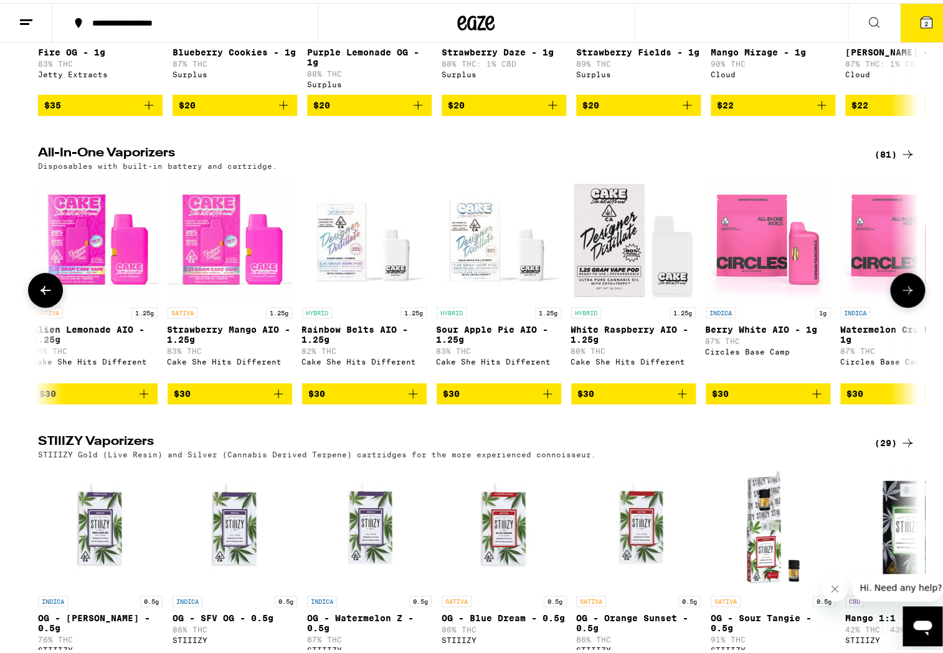
click at [905, 295] on icon at bounding box center [907, 287] width 15 height 15
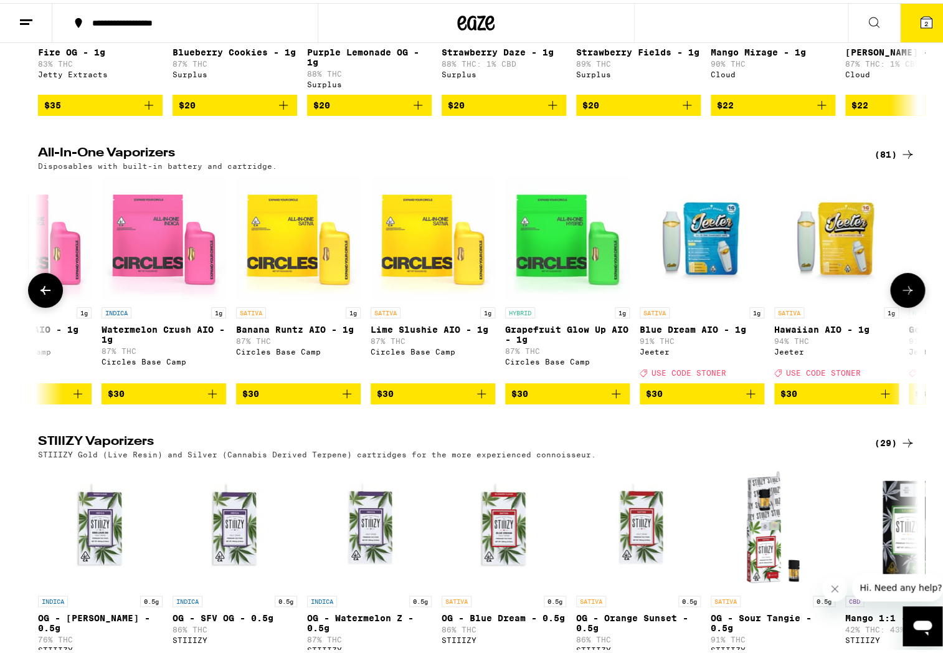
scroll to position [0, 3705]
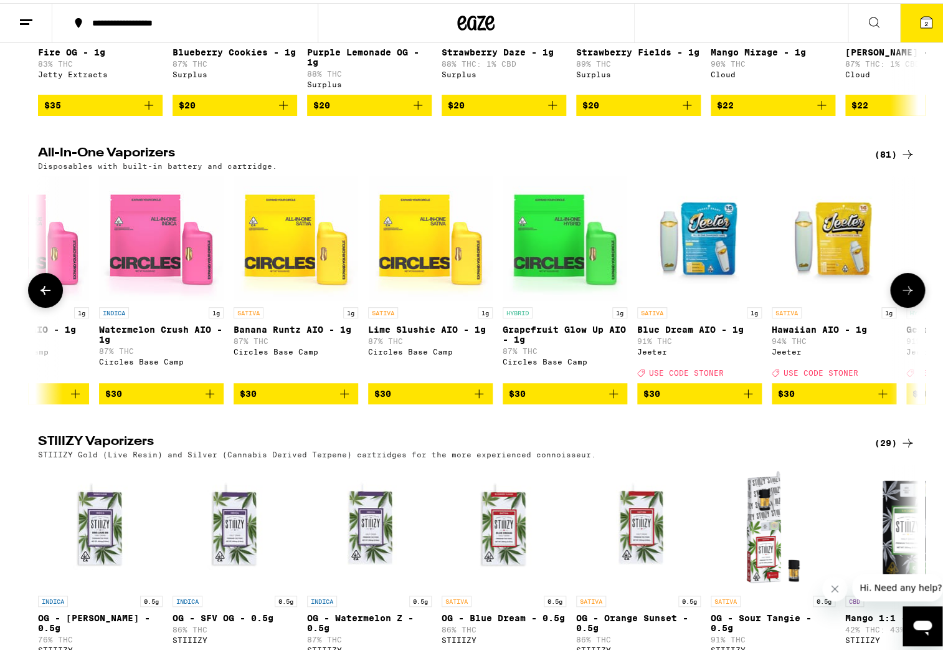
click at [905, 295] on icon at bounding box center [907, 287] width 15 height 15
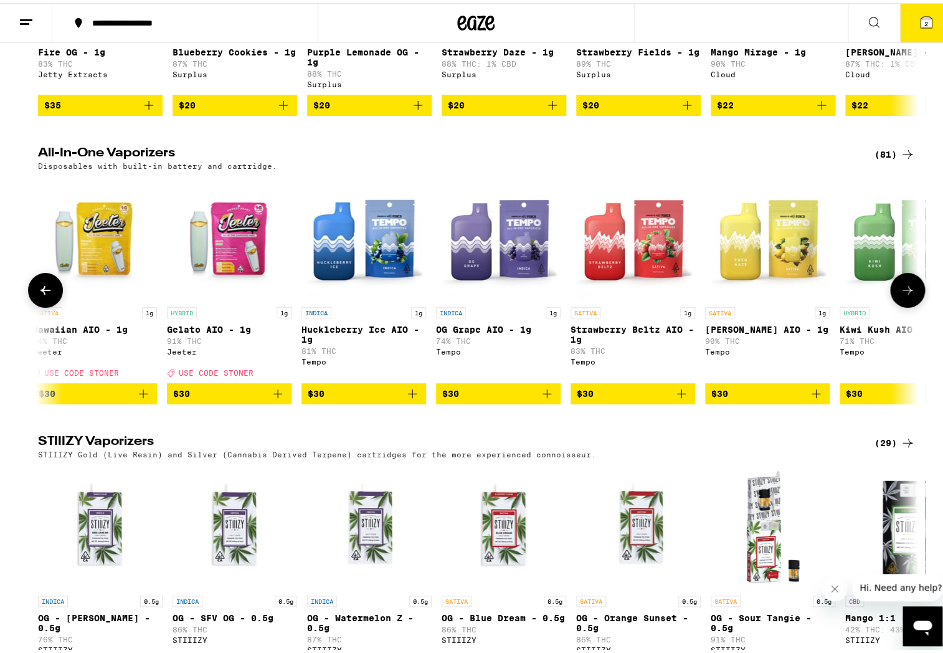
scroll to position [0, 4446]
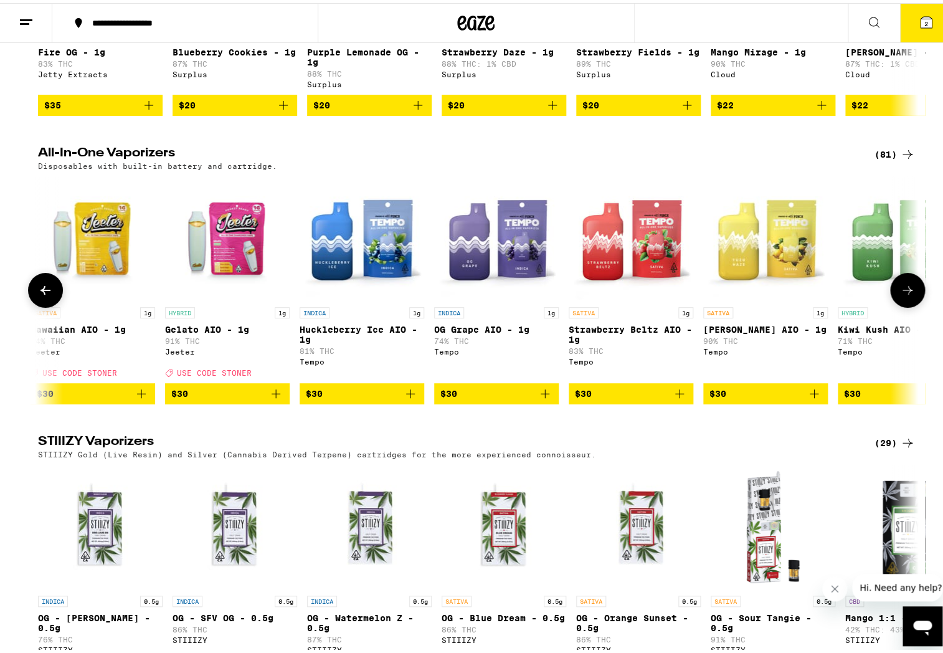
click at [905, 295] on icon at bounding box center [907, 287] width 15 height 15
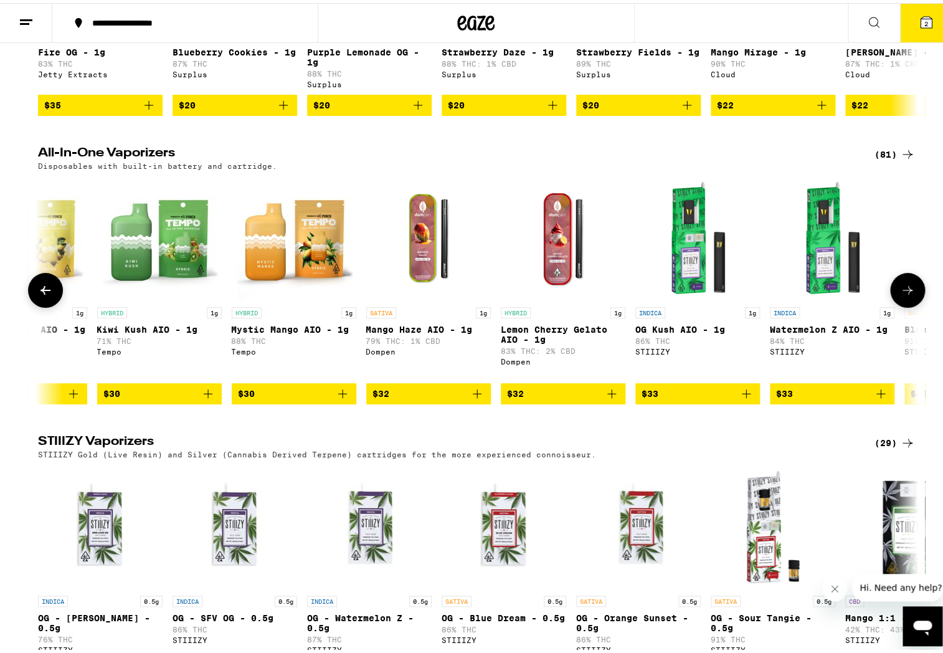
scroll to position [0, 5188]
click at [905, 295] on icon at bounding box center [907, 287] width 15 height 15
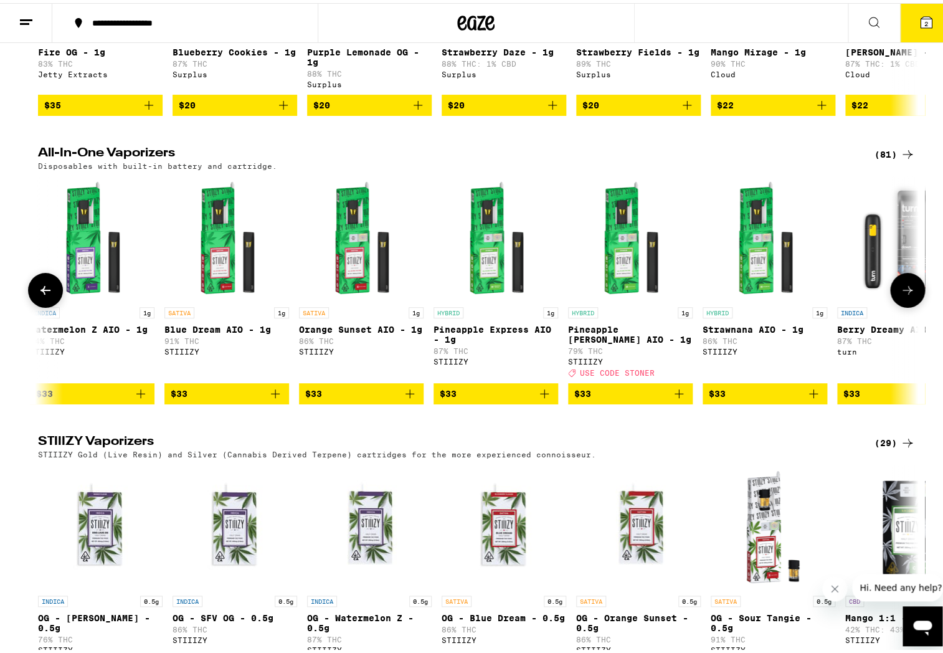
scroll to position [0, 5929]
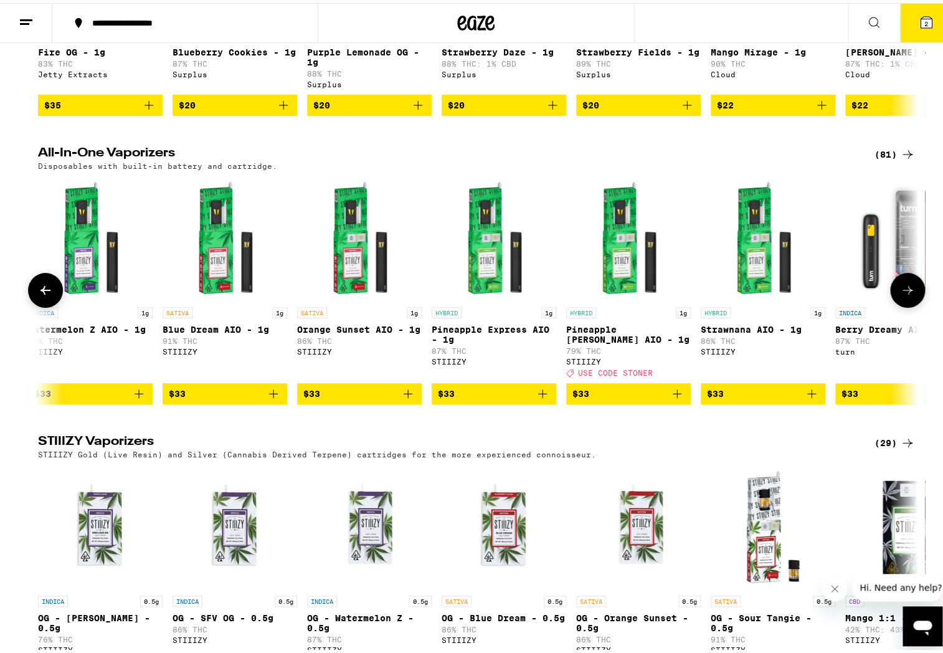
click at [905, 295] on icon at bounding box center [907, 287] width 15 height 15
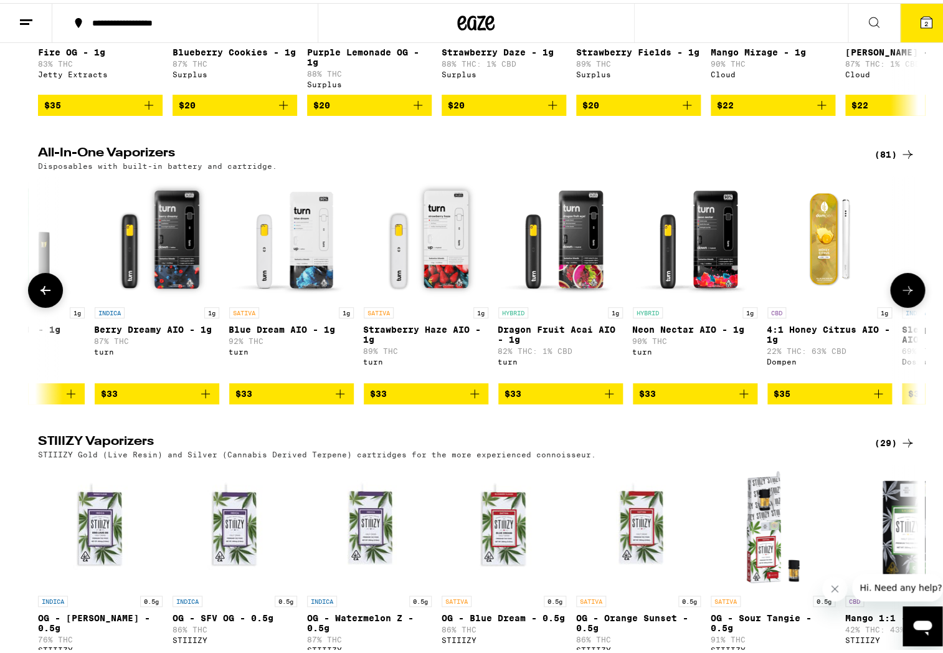
scroll to position [0, 6670]
click at [905, 295] on icon at bounding box center [907, 287] width 15 height 15
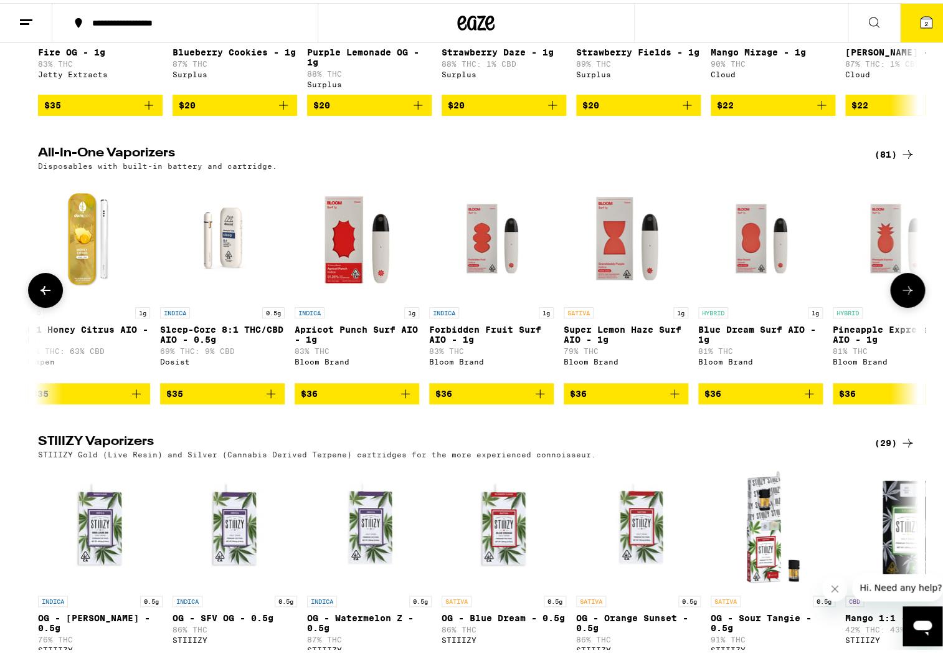
click at [905, 295] on icon at bounding box center [907, 287] width 15 height 15
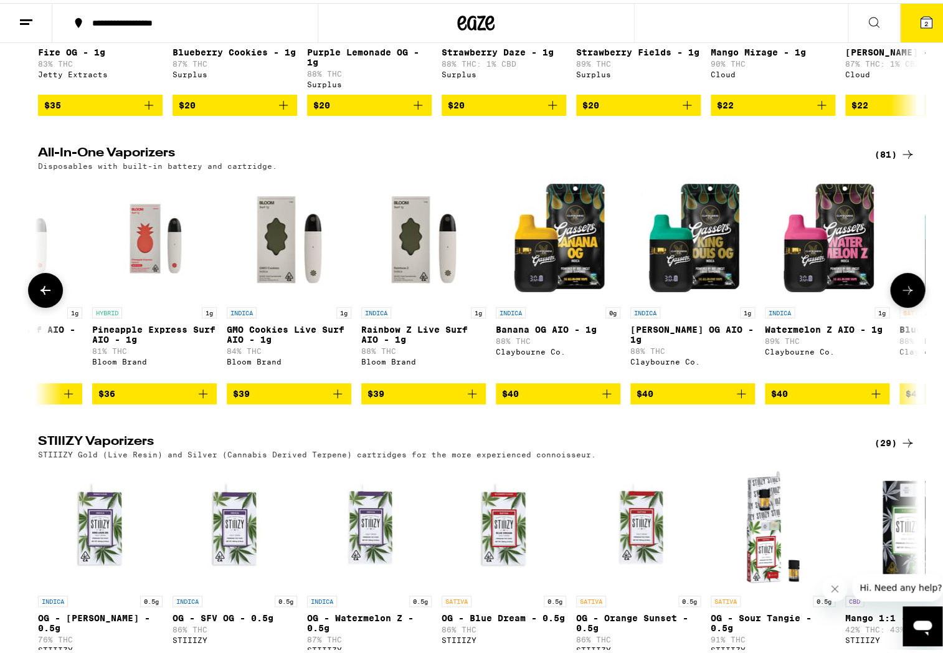
scroll to position [0, 8152]
click at [905, 295] on icon at bounding box center [907, 287] width 15 height 15
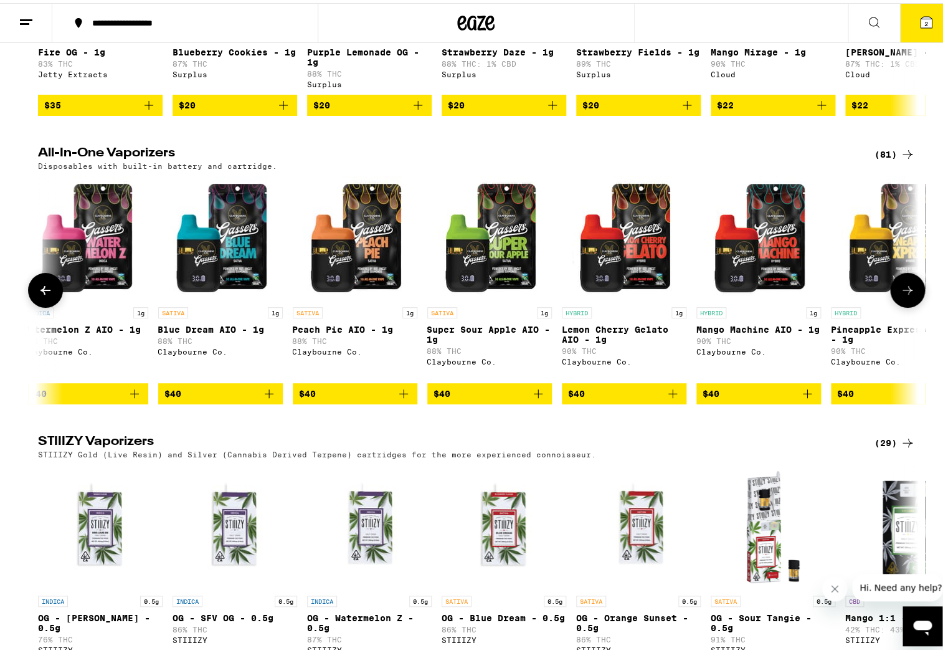
scroll to position [0, 8893]
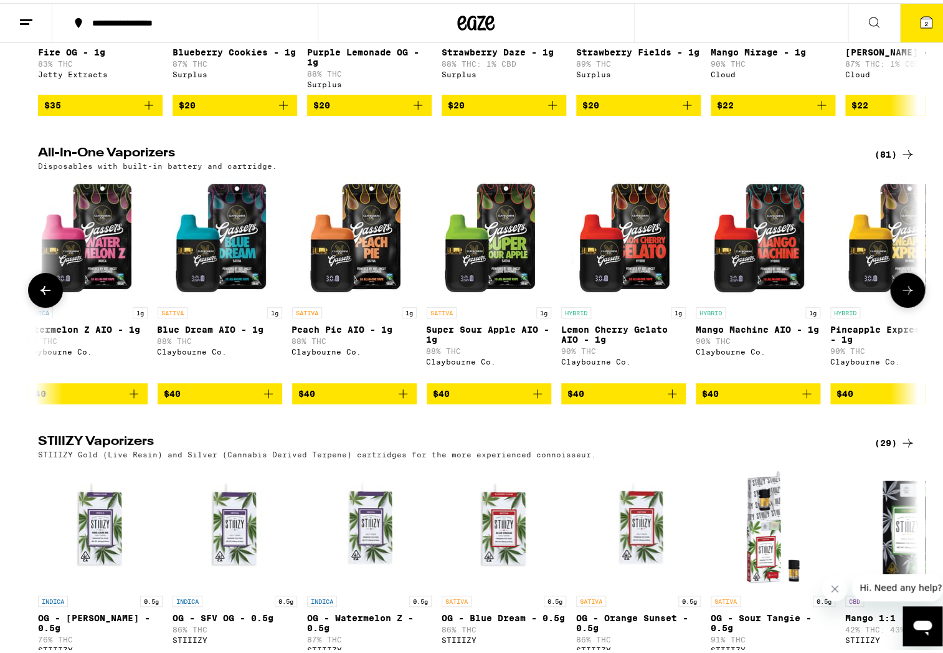
click at [906, 295] on icon at bounding box center [907, 287] width 15 height 15
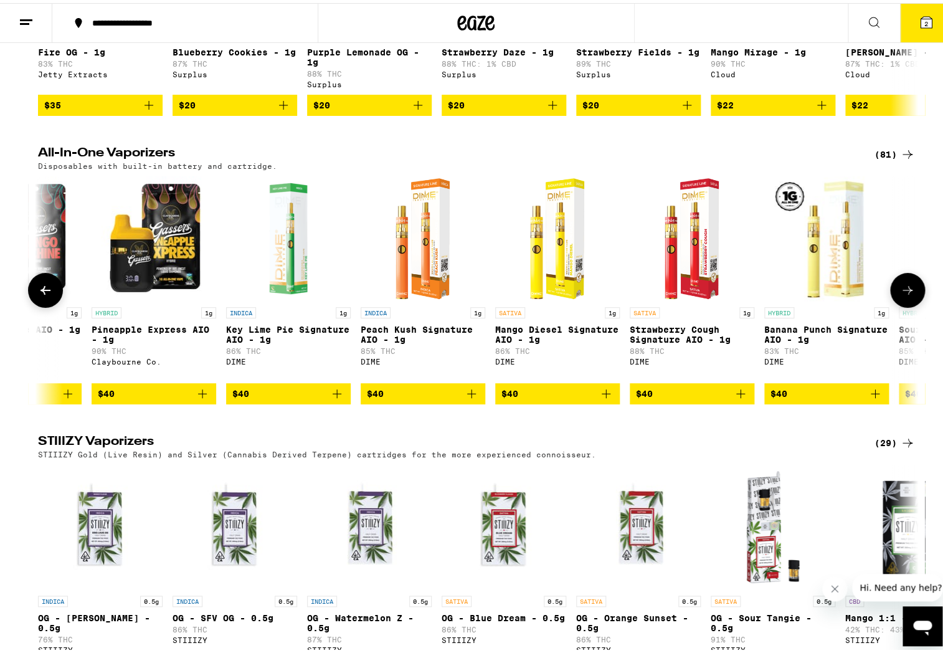
scroll to position [0, 9634]
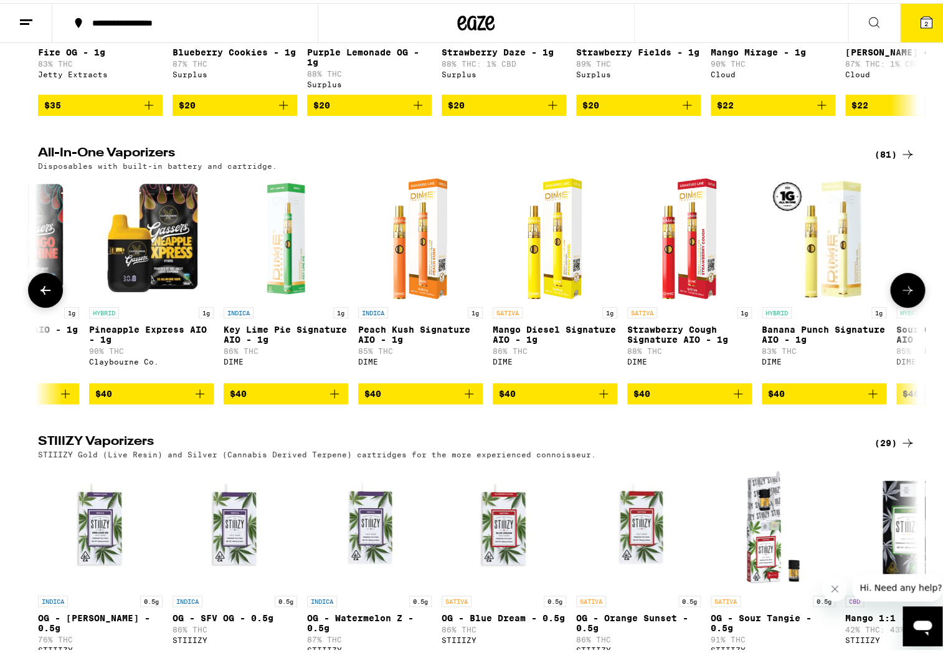
click at [907, 291] on icon at bounding box center [907, 287] width 10 height 9
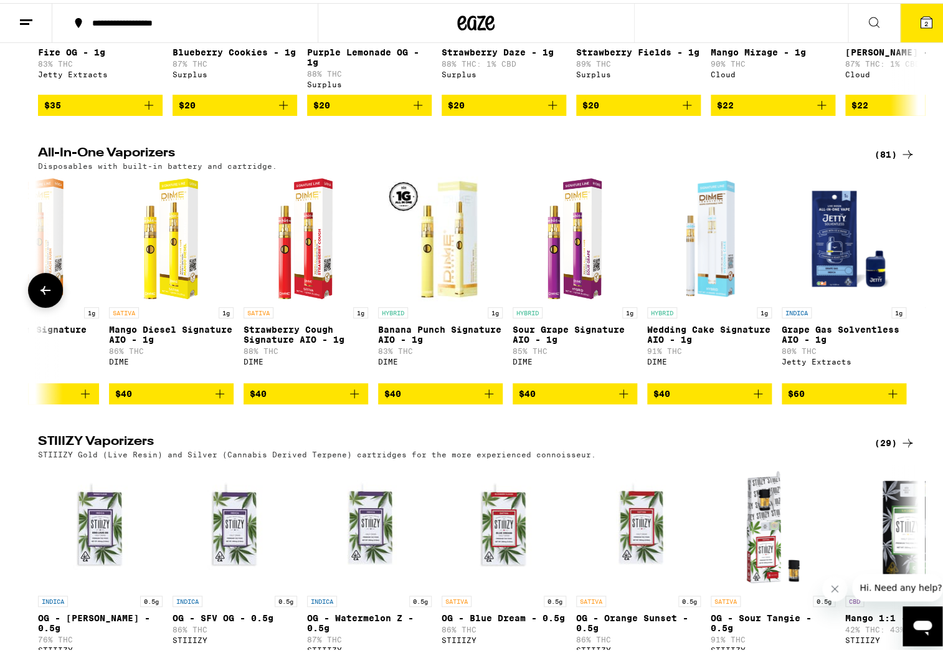
scroll to position [0, 10019]
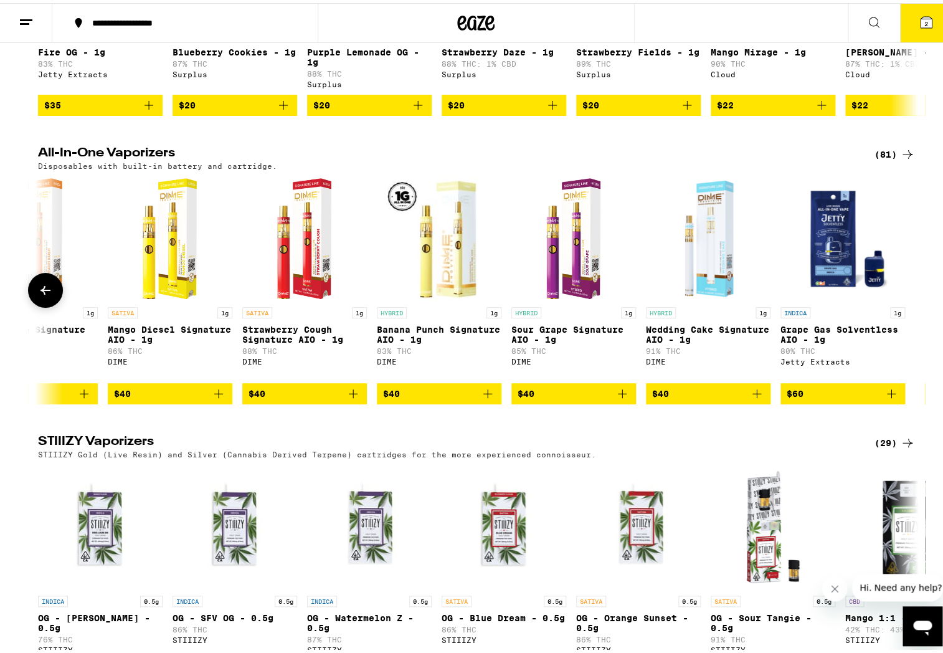
click at [907, 305] on div at bounding box center [907, 287] width 35 height 35
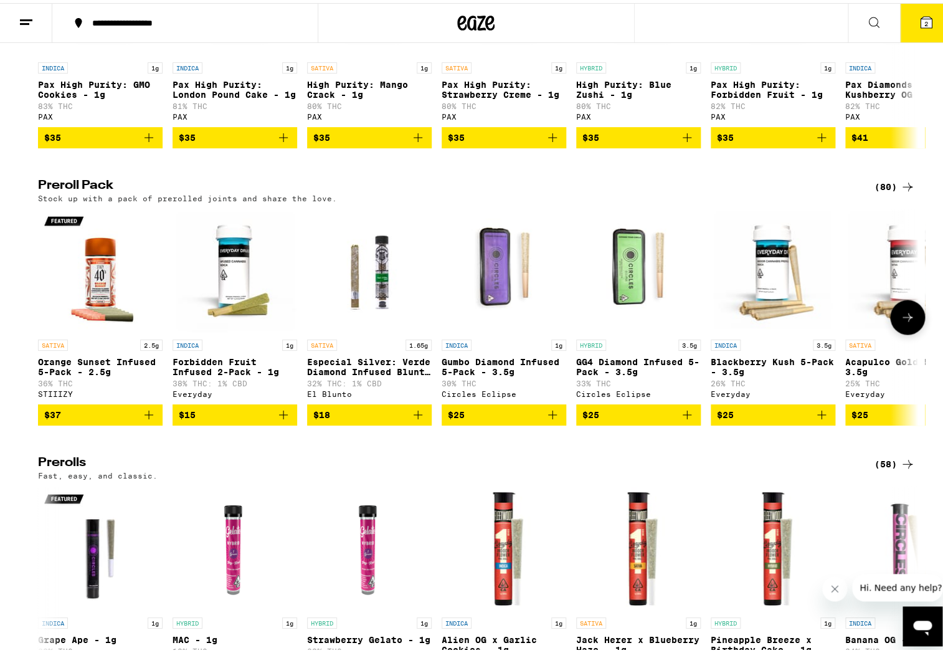
scroll to position [2571, 0]
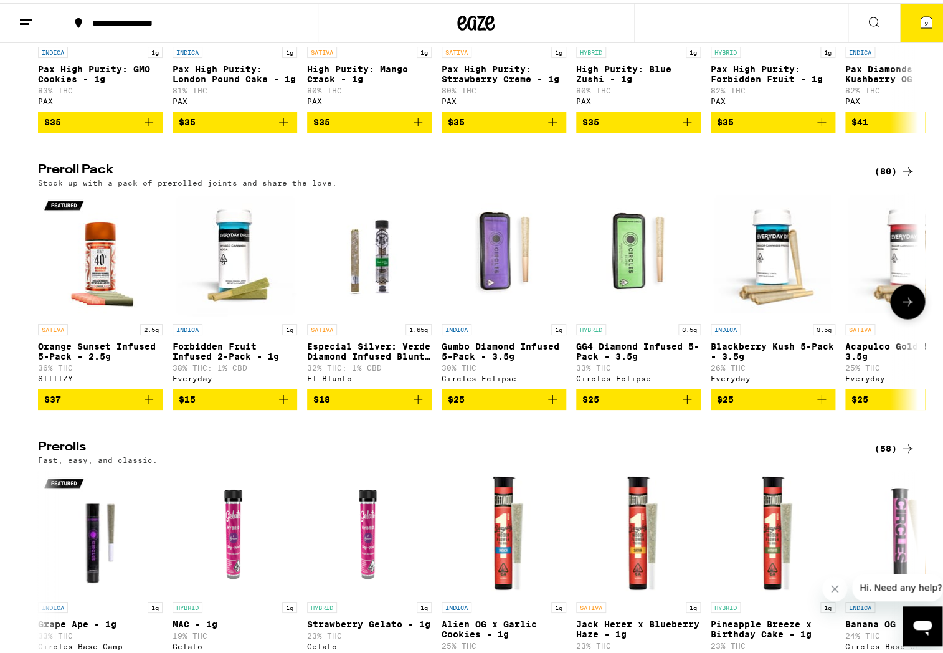
click at [900, 306] on icon at bounding box center [907, 298] width 15 height 15
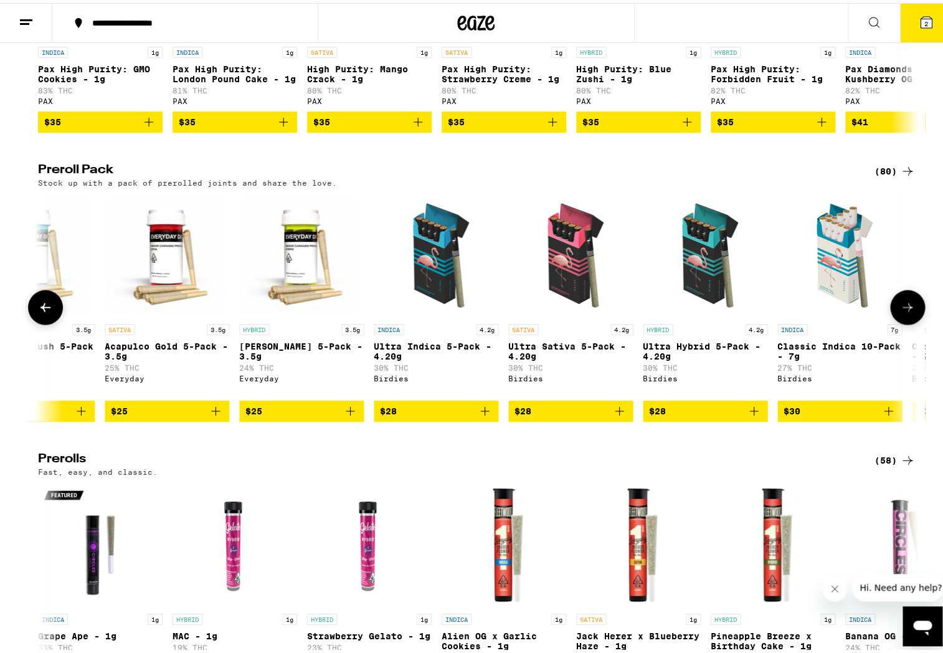
scroll to position [0, 741]
click at [349, 415] on icon "Add to bag" at bounding box center [349, 407] width 15 height 15
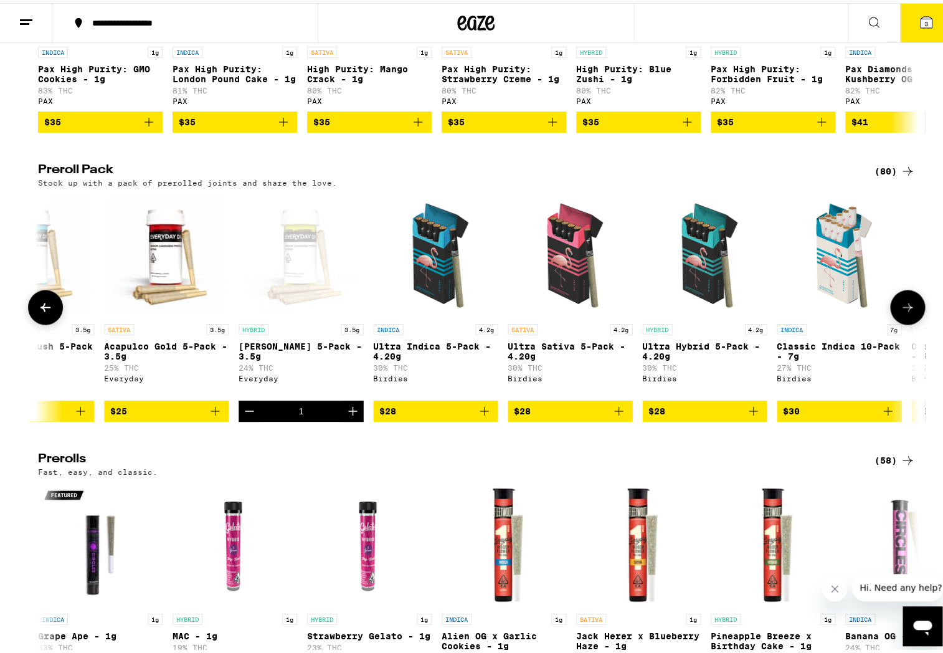
click at [900, 311] on icon at bounding box center [907, 303] width 15 height 15
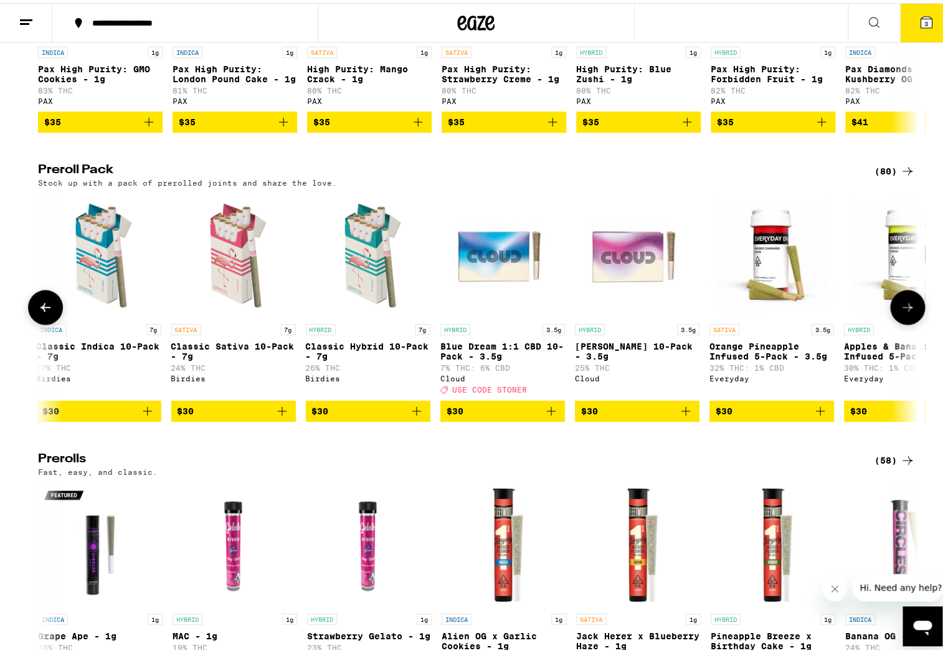
scroll to position [0, 1482]
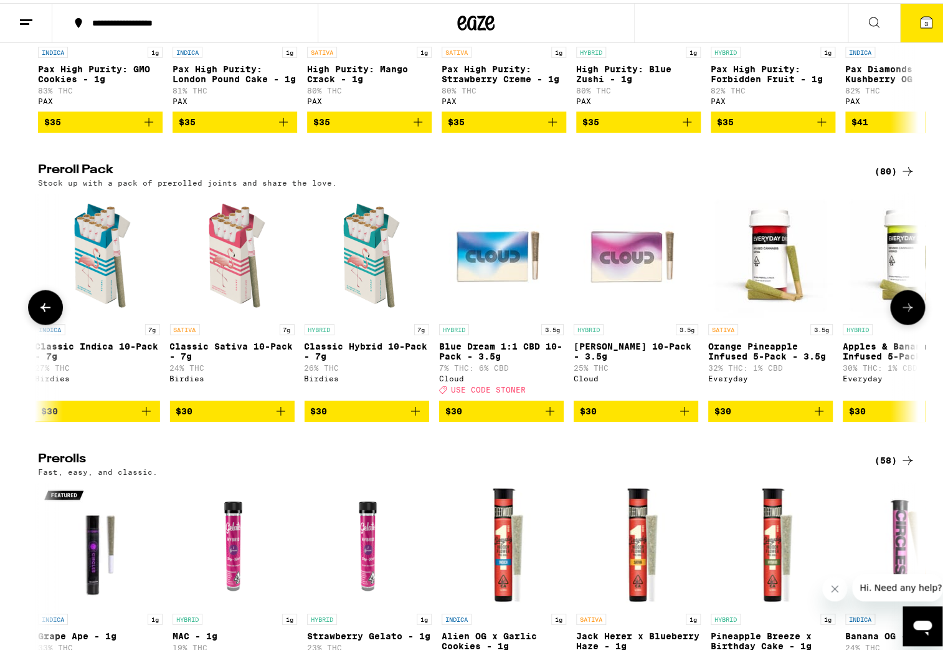
click at [900, 311] on icon at bounding box center [907, 303] width 15 height 15
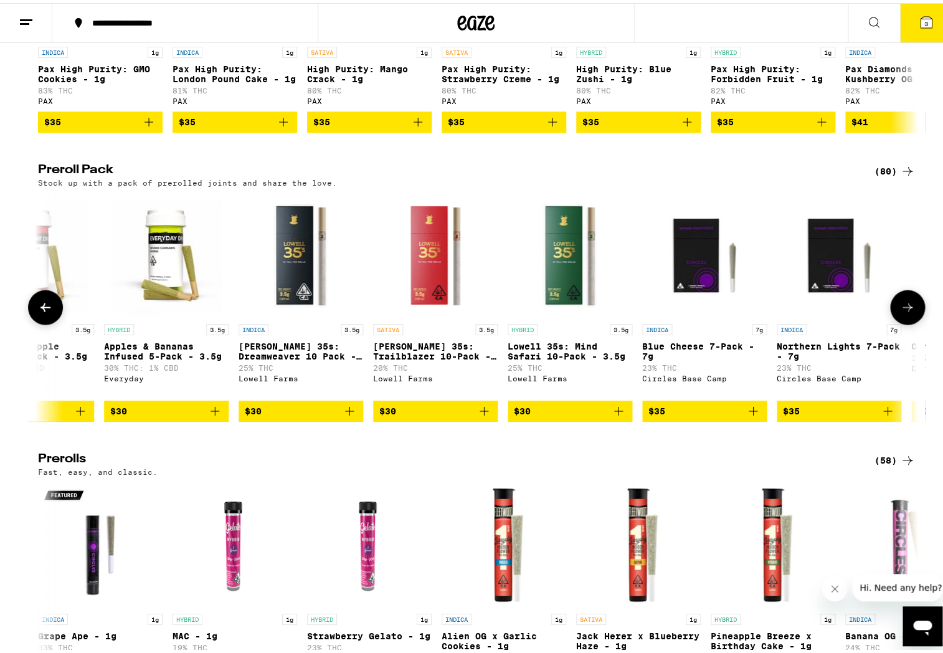
scroll to position [0, 2223]
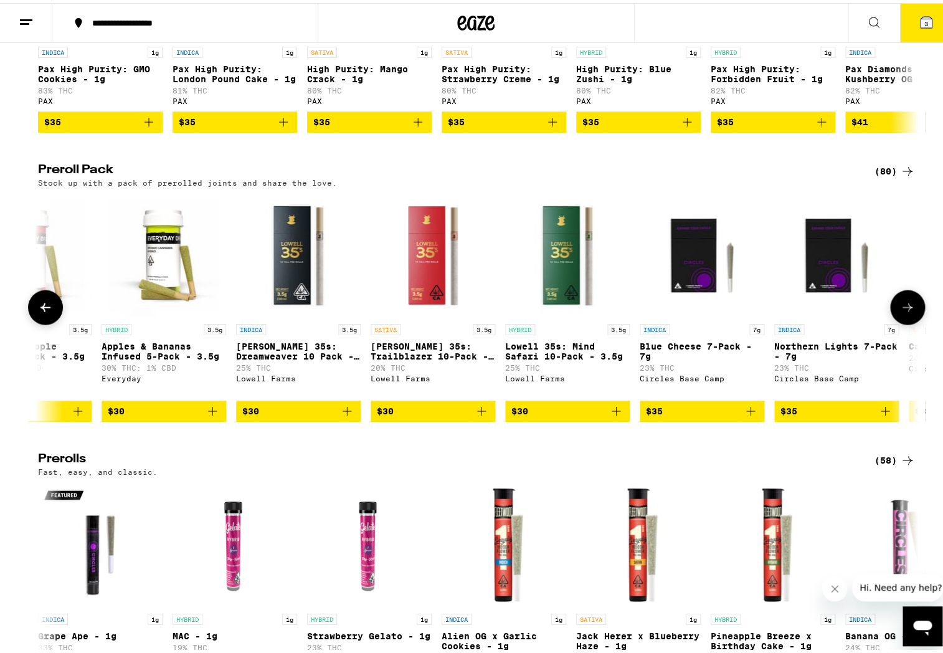
click at [900, 311] on icon at bounding box center [907, 303] width 15 height 15
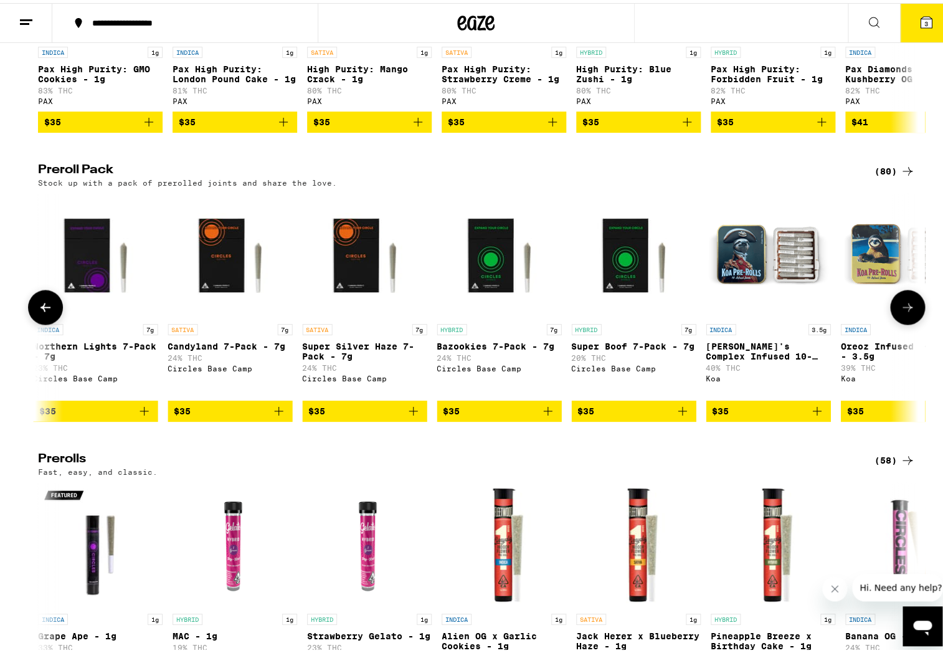
scroll to position [0, 2964]
click at [895, 321] on button at bounding box center [907, 303] width 35 height 35
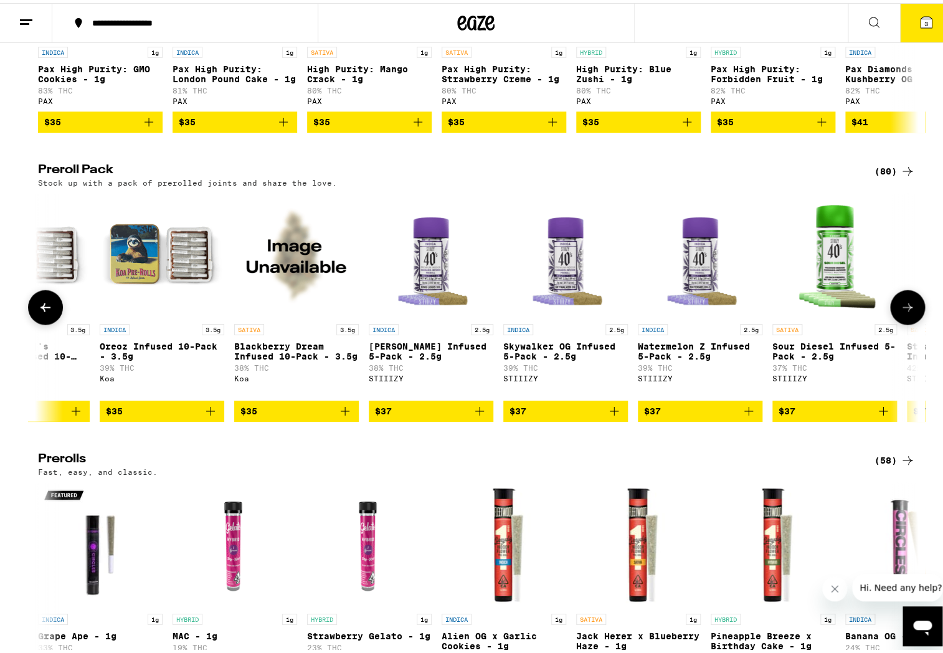
scroll to position [0, 3705]
click at [342, 415] on icon "Add to bag" at bounding box center [344, 407] width 15 height 15
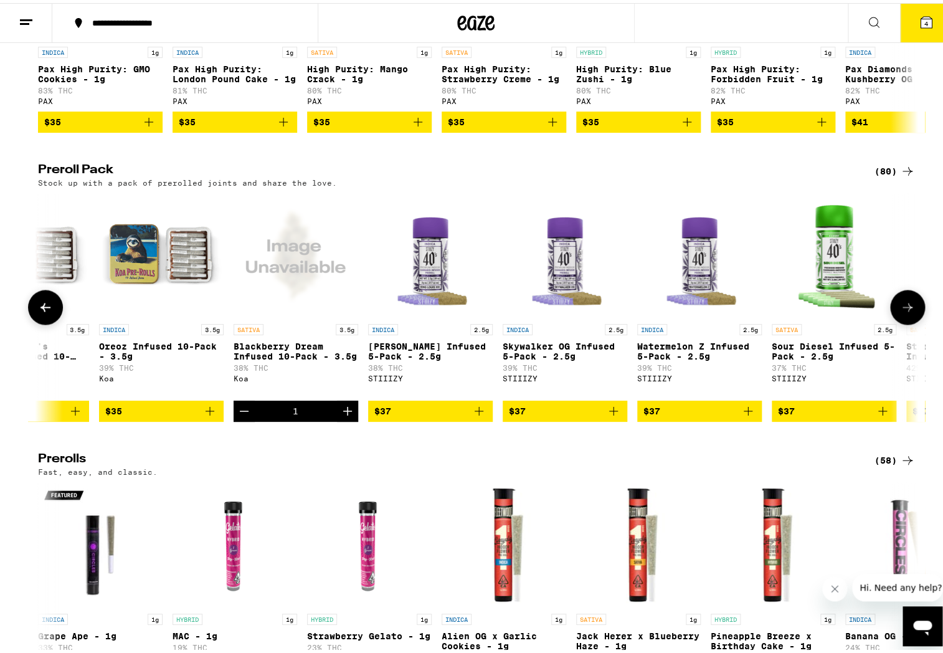
click at [914, 321] on button at bounding box center [907, 303] width 35 height 35
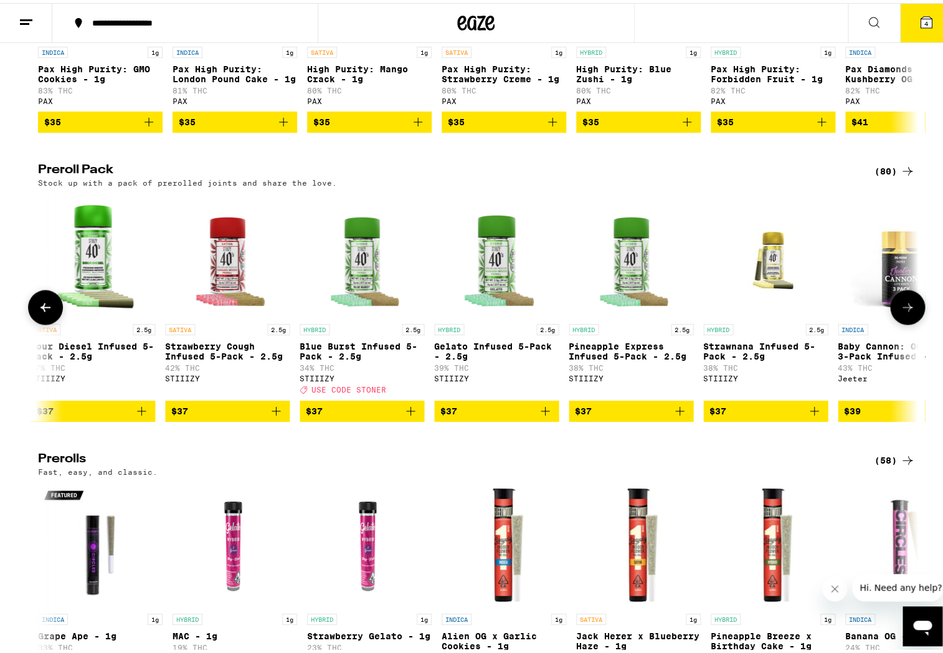
click at [907, 311] on icon at bounding box center [907, 303] width 15 height 15
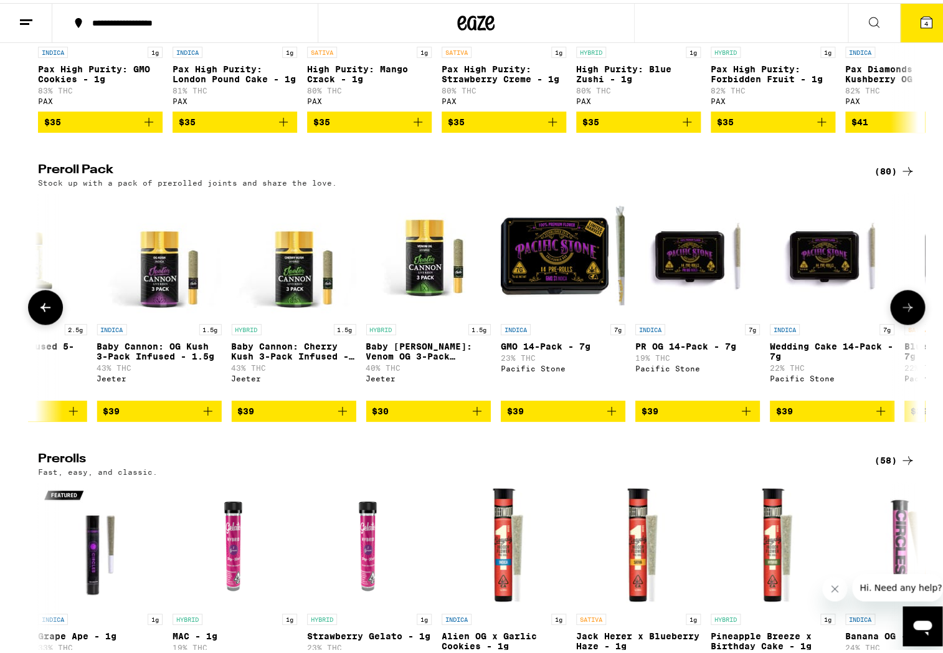
scroll to position [0, 5188]
click at [907, 311] on icon at bounding box center [907, 303] width 15 height 15
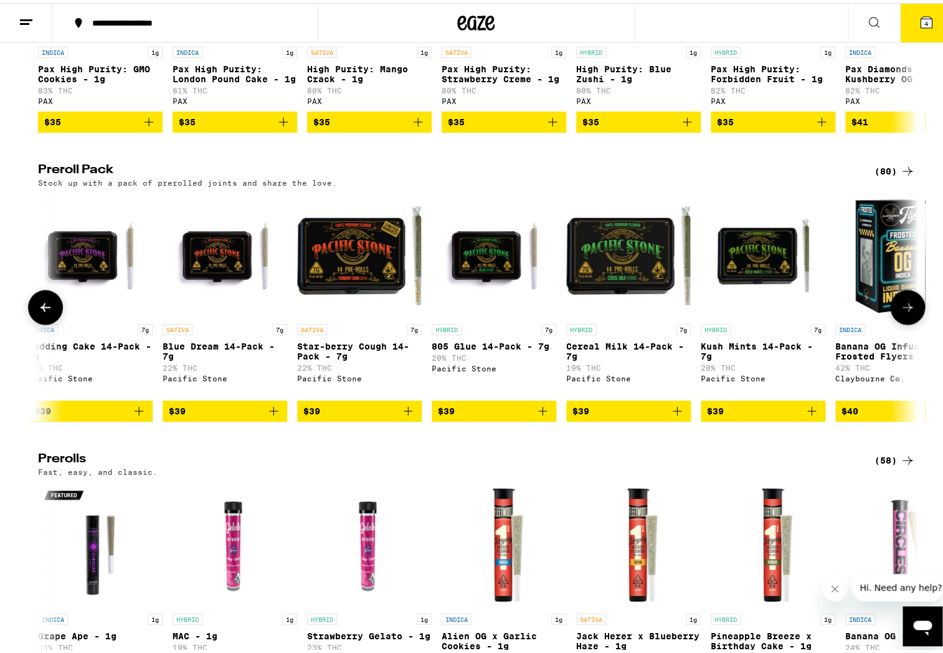
click at [906, 321] on button at bounding box center [907, 303] width 35 height 35
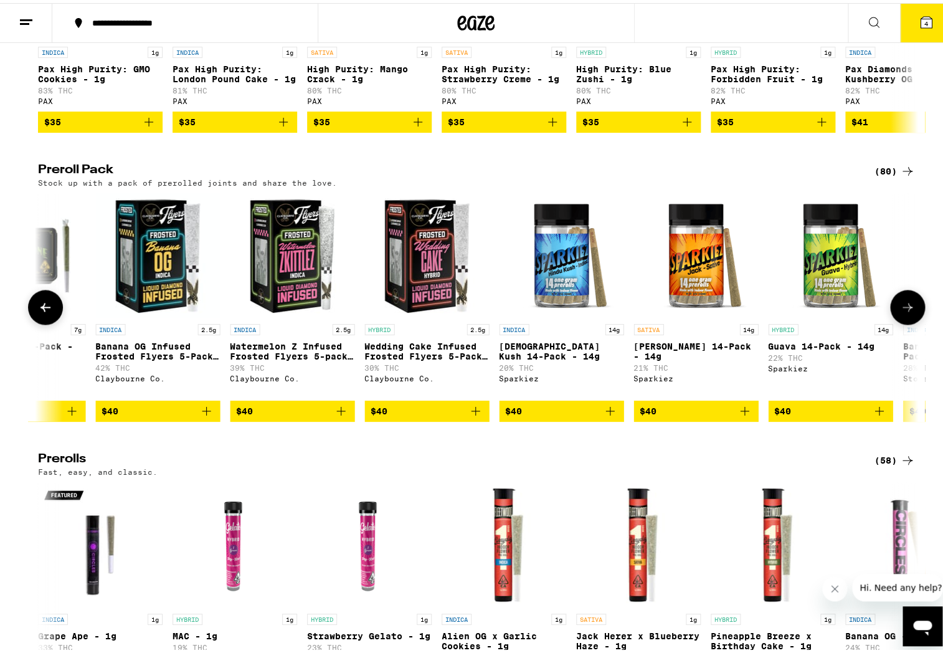
scroll to position [0, 6670]
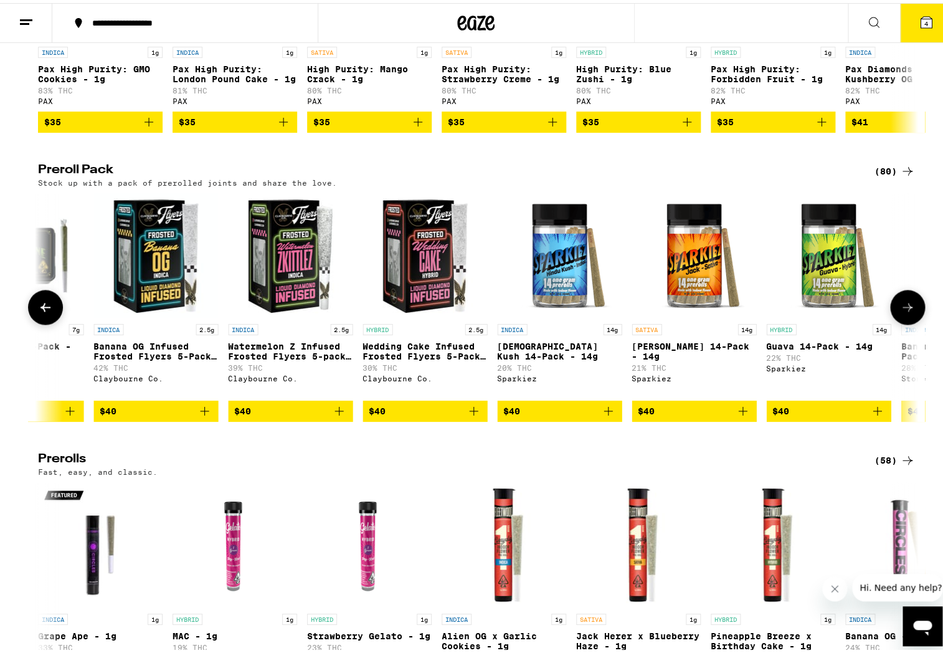
click at [904, 311] on icon at bounding box center [907, 303] width 15 height 15
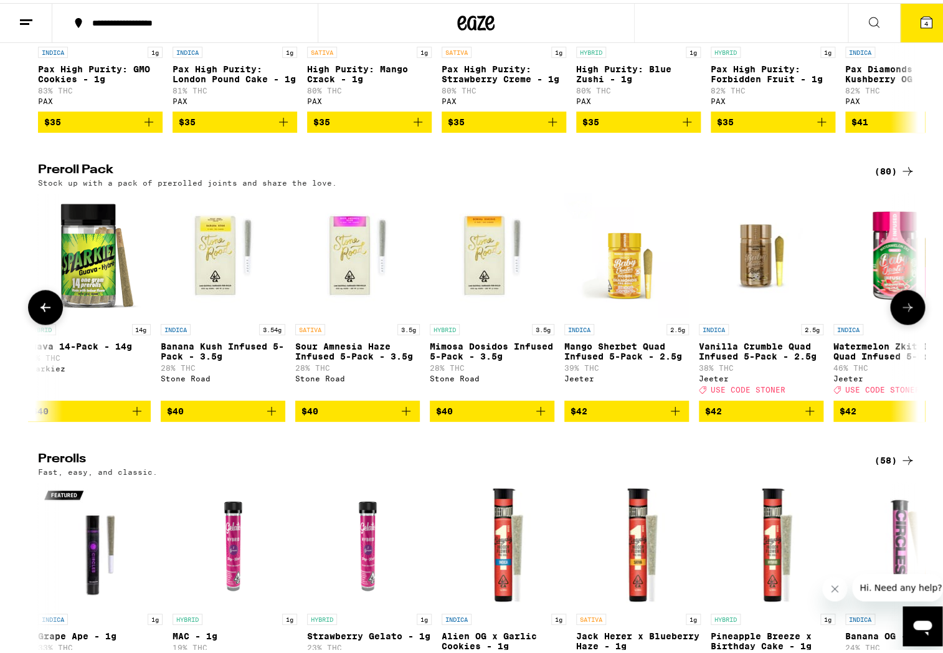
scroll to position [0, 7411]
click at [897, 321] on button at bounding box center [907, 303] width 35 height 35
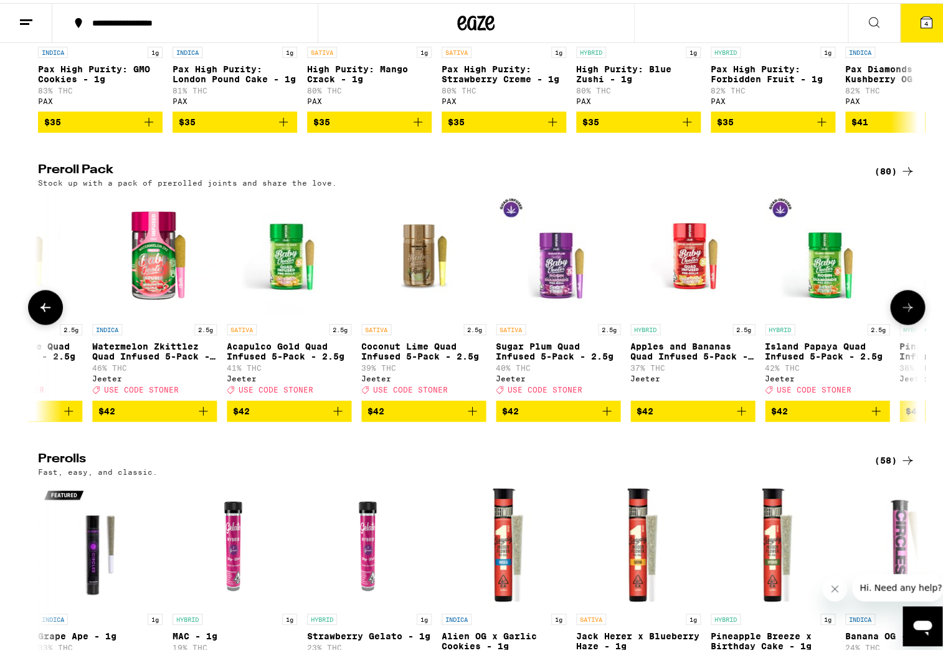
scroll to position [0, 8152]
click at [896, 321] on button at bounding box center [907, 303] width 35 height 35
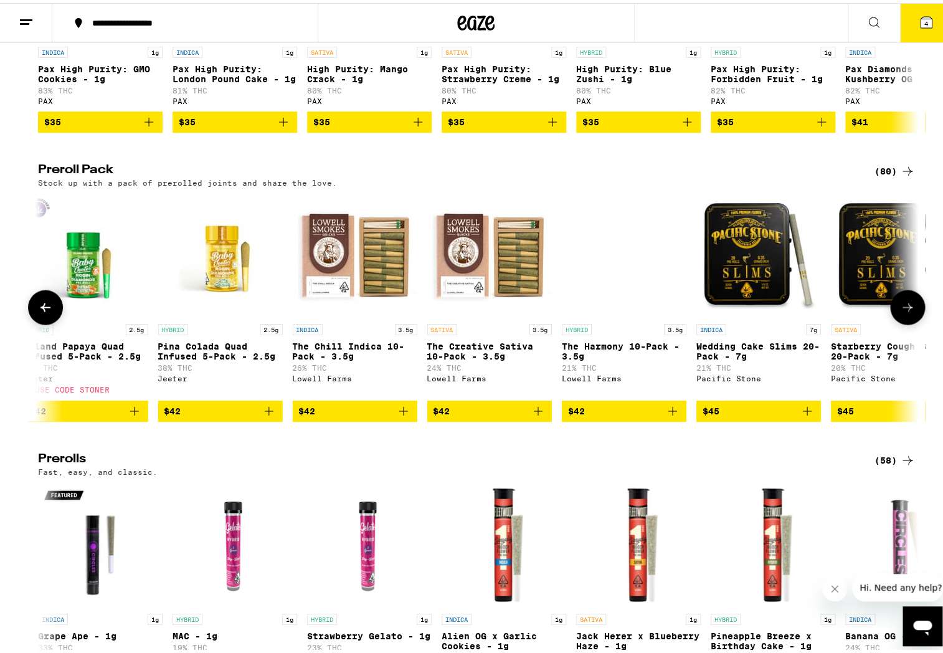
scroll to position [0, 8893]
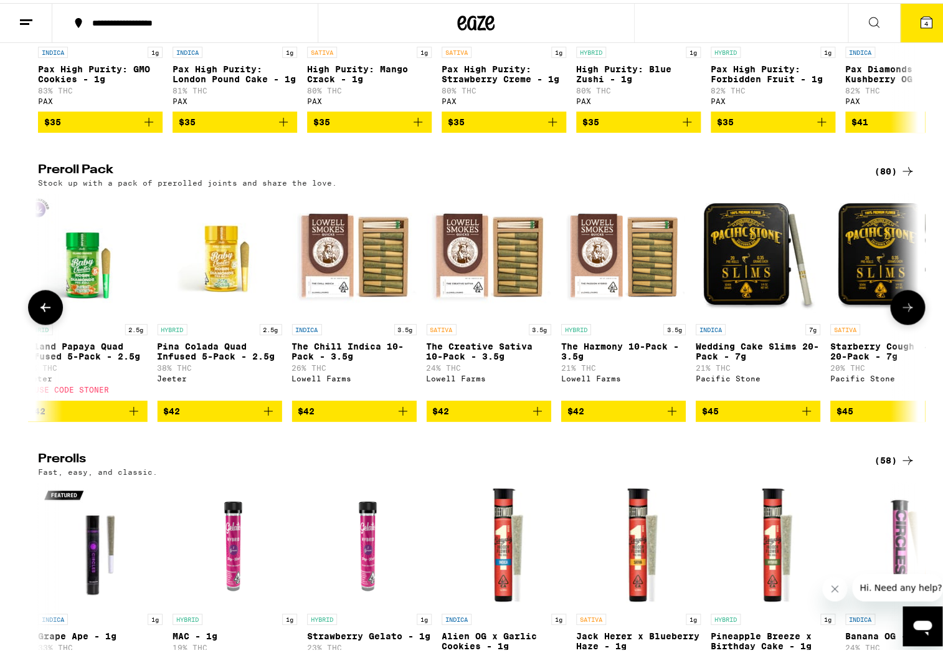
click at [896, 321] on button at bounding box center [907, 303] width 35 height 35
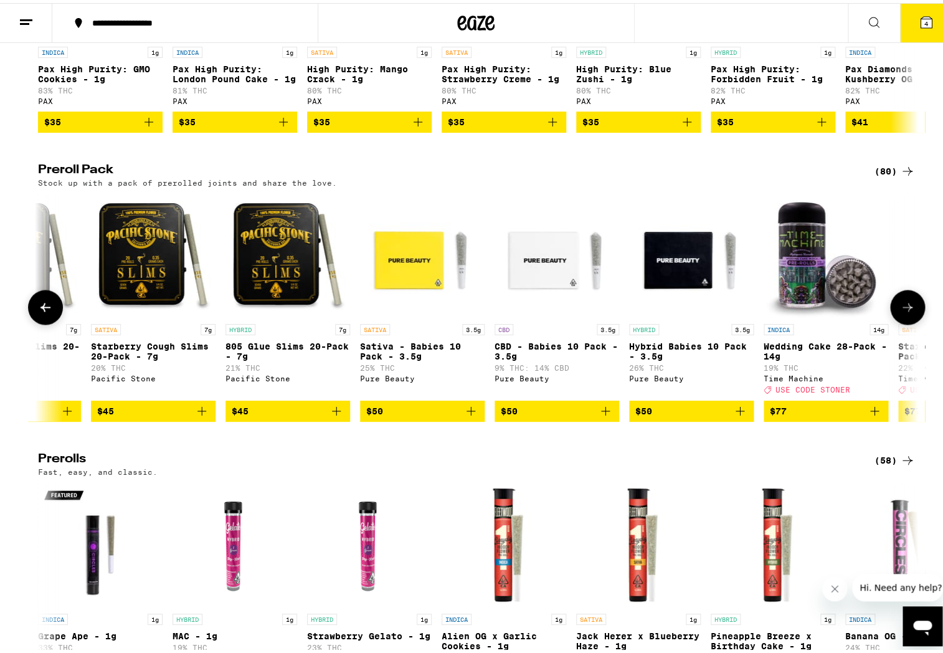
scroll to position [0, 9634]
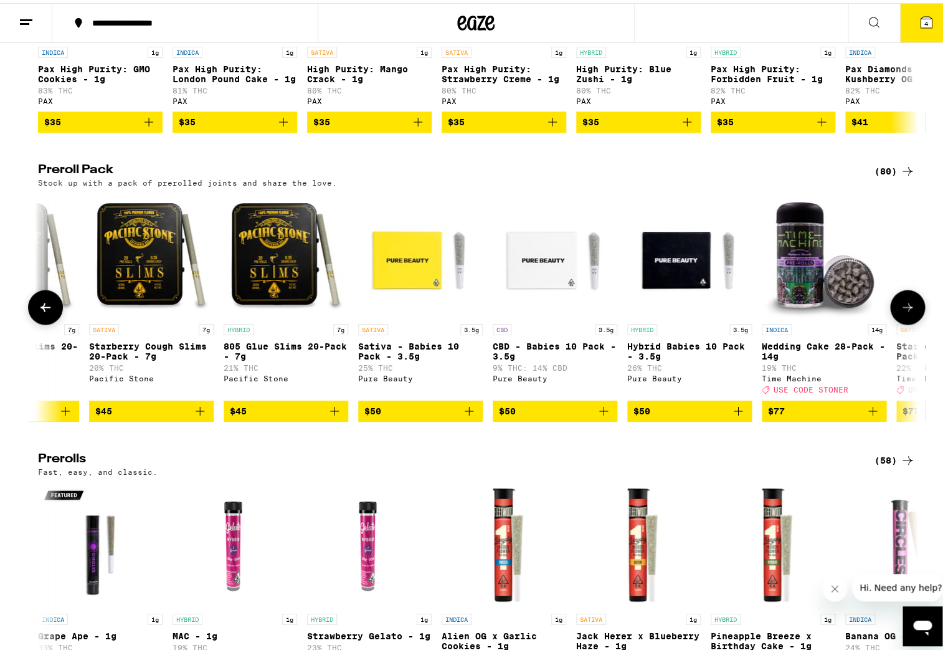
click at [896, 321] on button at bounding box center [907, 303] width 35 height 35
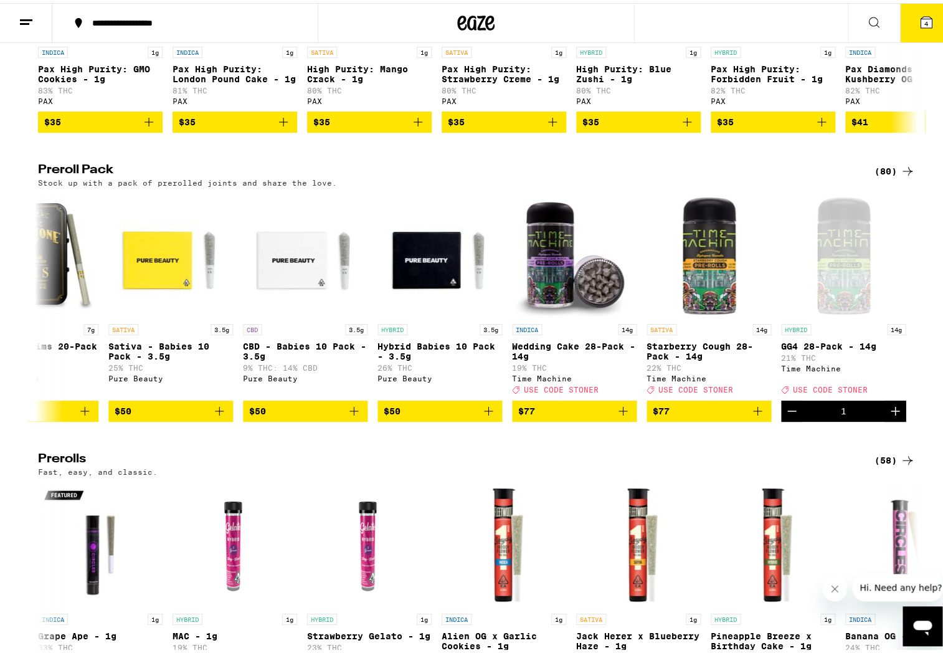
scroll to position [0, 9884]
click at [902, 27] on button "4" at bounding box center [926, 20] width 52 height 39
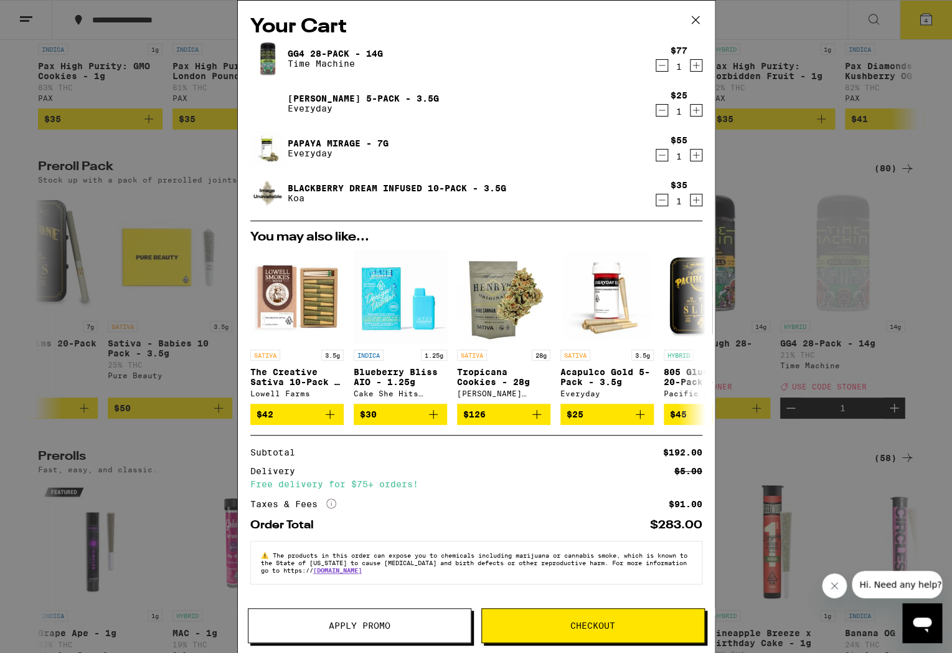
click at [658, 154] on icon "Decrement" at bounding box center [661, 155] width 11 height 15
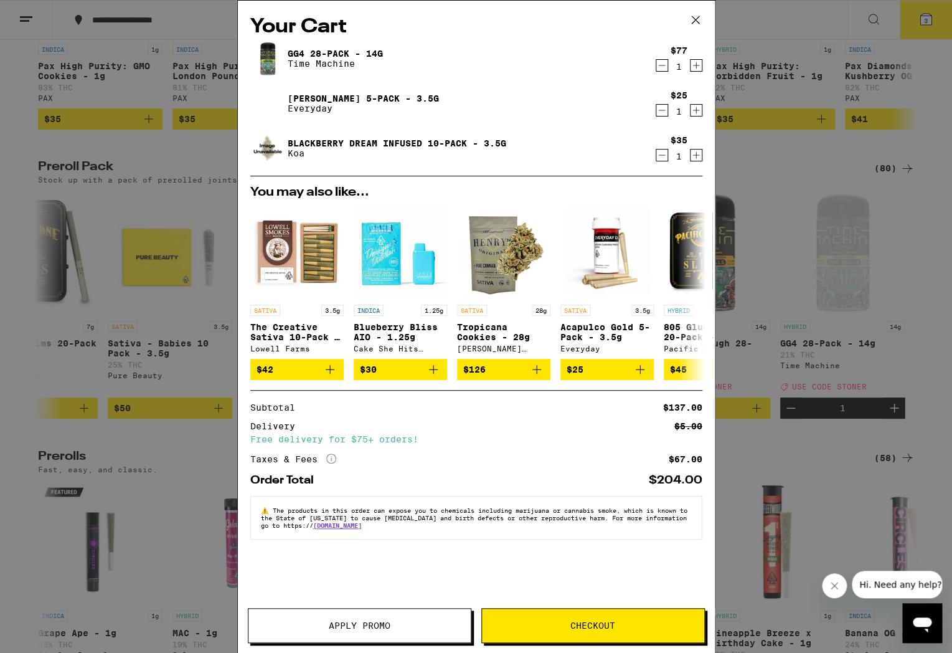
click at [395, 624] on span "Apply Promo" at bounding box center [359, 625] width 222 height 9
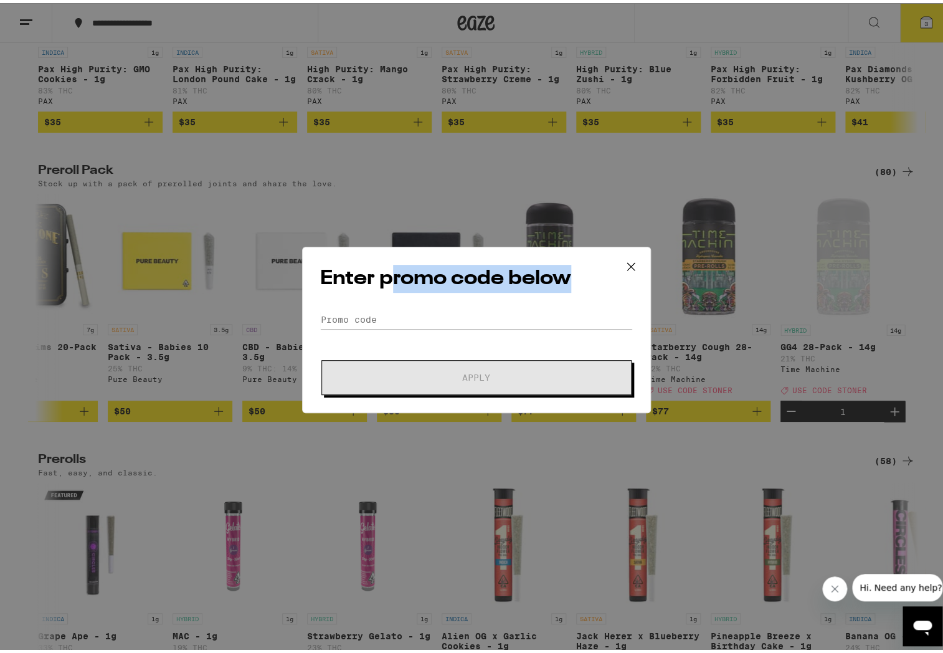
drag, startPoint x: 385, startPoint y: 289, endPoint x: 386, endPoint y: 300, distance: 10.7
click at [385, 291] on div "Enter promo code below Promo Code Apply" at bounding box center [476, 326] width 349 height 166
click at [384, 313] on input "Promo Code" at bounding box center [476, 316] width 313 height 19
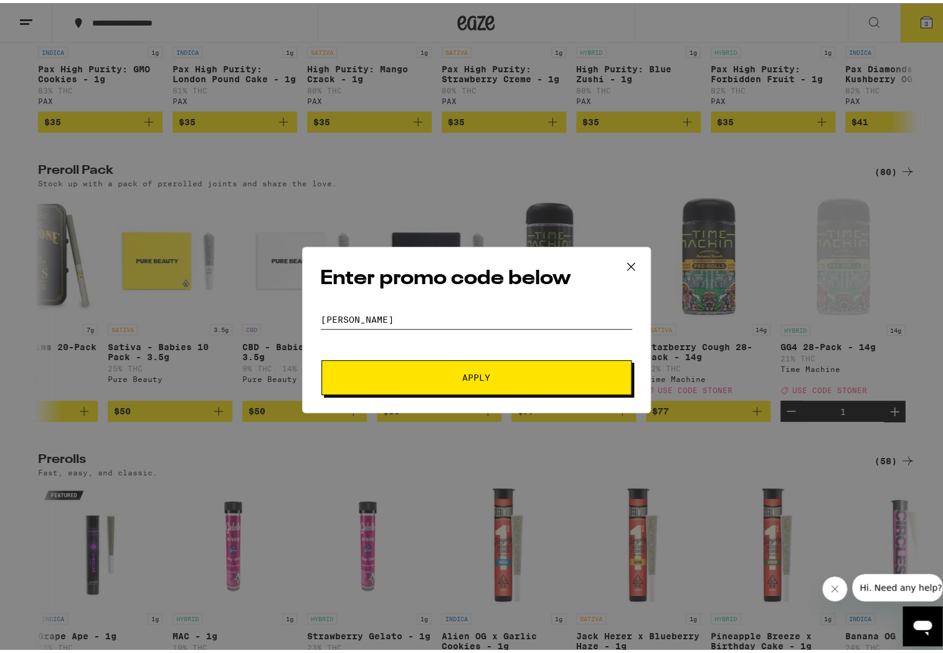
type input "[PERSON_NAME]"
click at [321, 357] on button "Apply" at bounding box center [476, 374] width 310 height 35
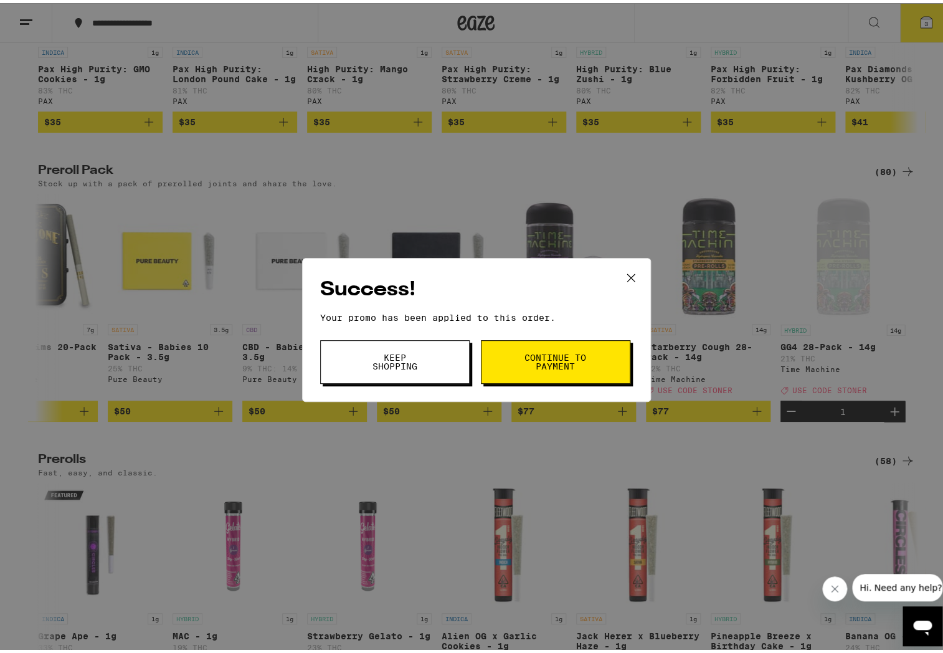
drag, startPoint x: 417, startPoint y: 366, endPoint x: 538, endPoint y: 350, distance: 121.8
click at [538, 350] on span "Keep Shopping Continue to payment" at bounding box center [476, 359] width 313 height 44
click at [539, 350] on span "Continue to payment" at bounding box center [556, 358] width 64 height 17
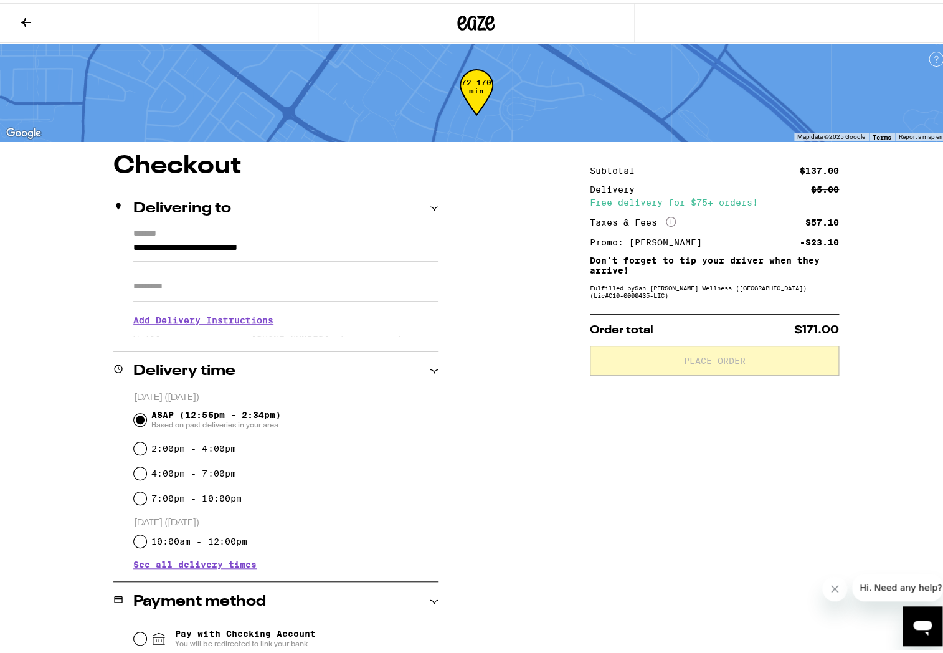
click at [12, 18] on button at bounding box center [26, 20] width 52 height 39
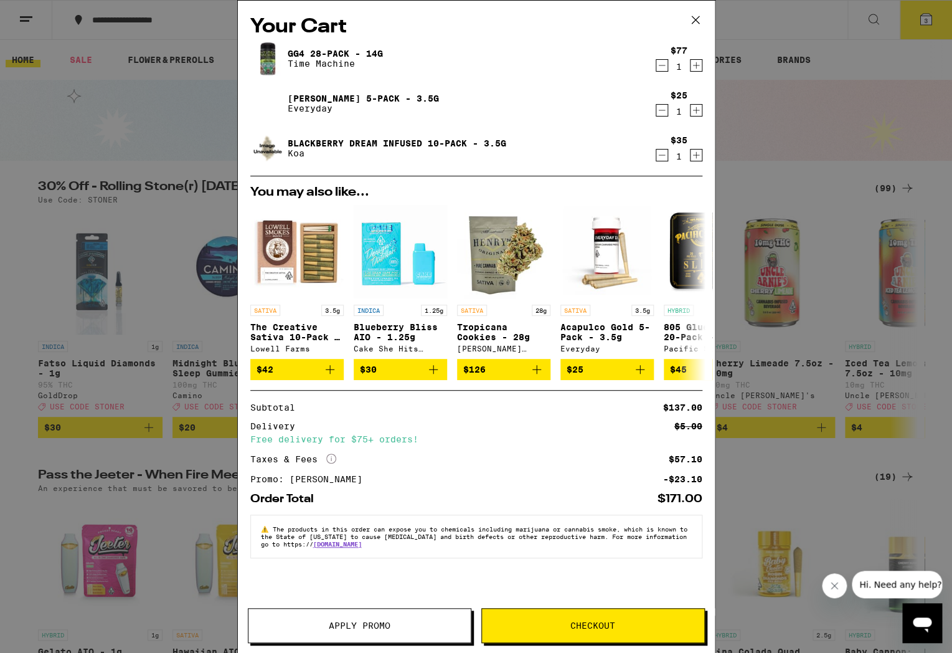
click at [663, 158] on icon "Decrement" at bounding box center [661, 155] width 11 height 15
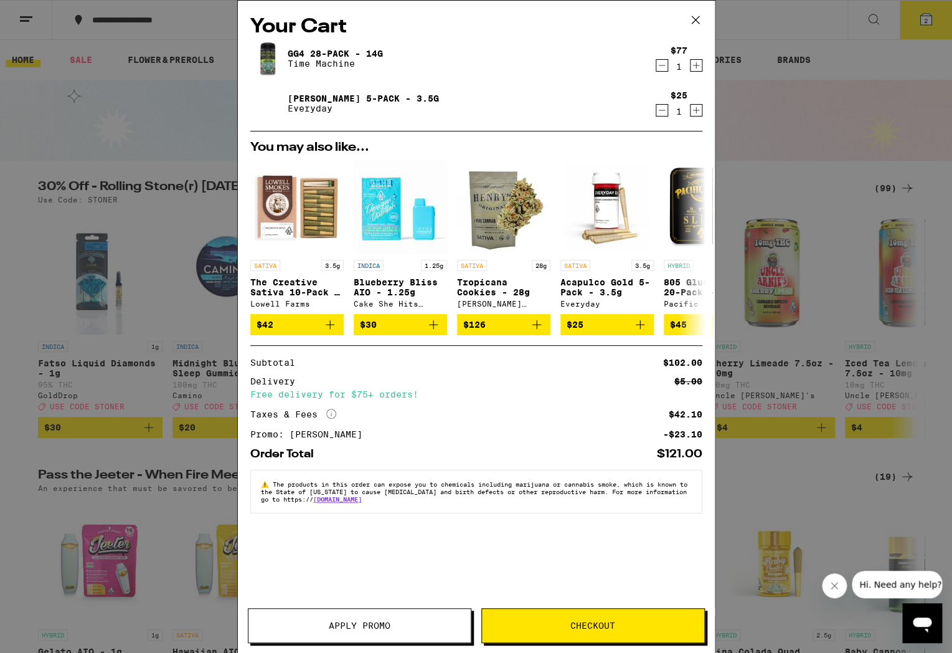
click at [697, 110] on icon "Increment" at bounding box center [696, 110] width 11 height 15
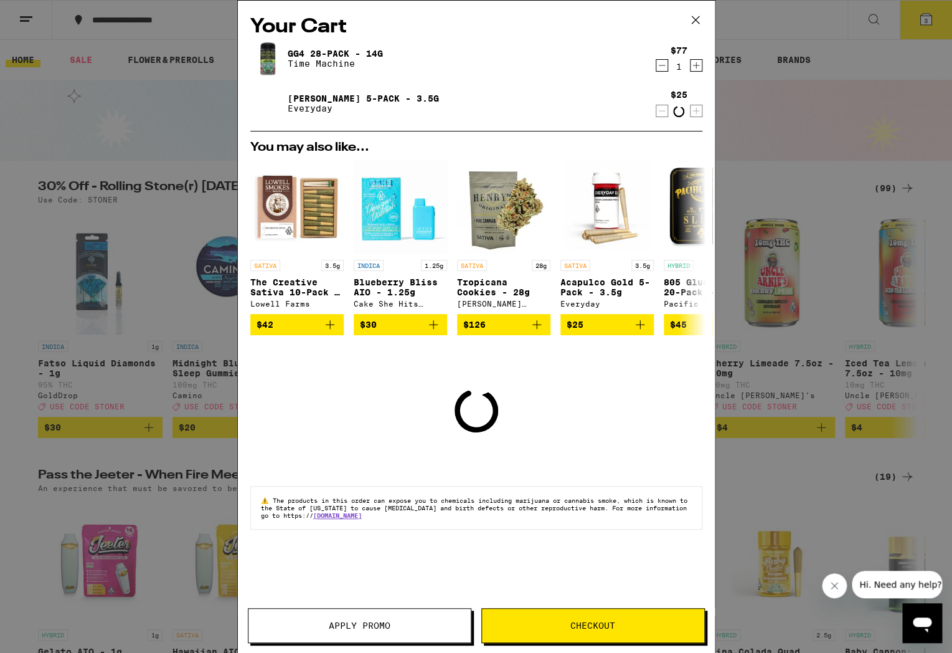
click at [697, 110] on icon "Increment" at bounding box center [696, 110] width 11 height 15
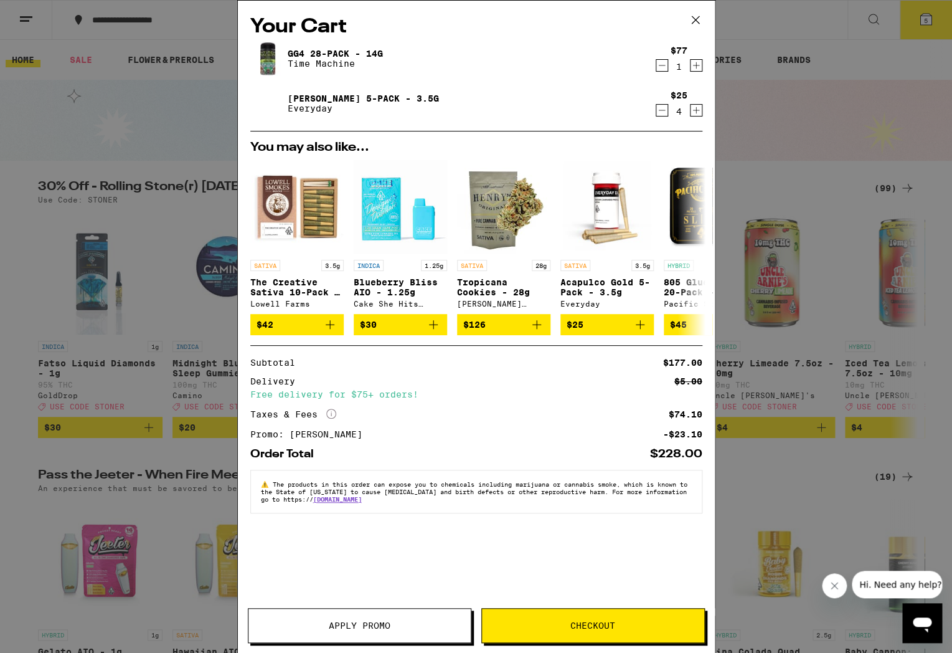
click at [518, 628] on span "Checkout" at bounding box center [593, 625] width 222 height 9
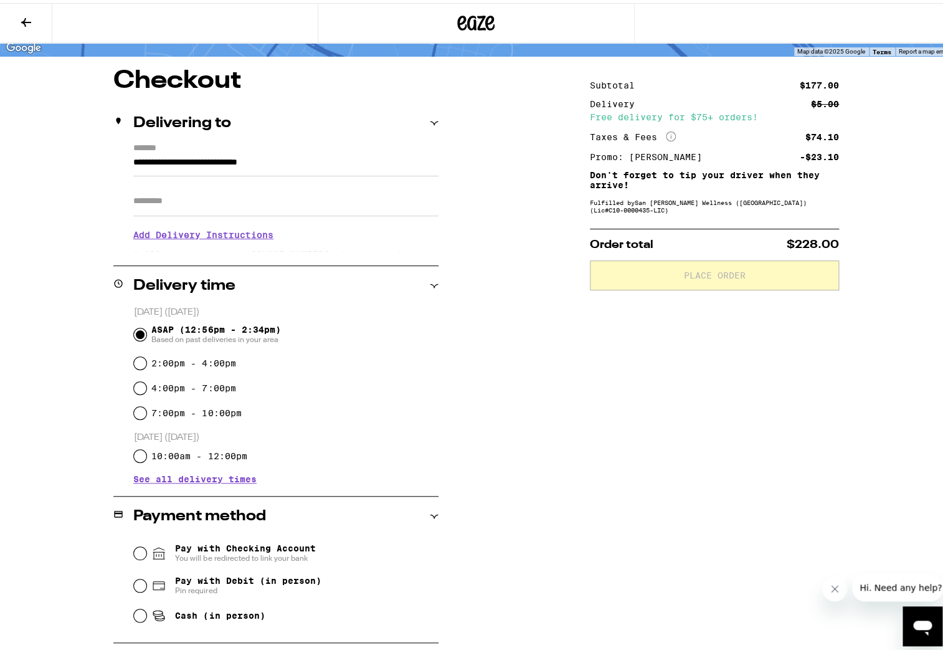
scroll to position [139, 0]
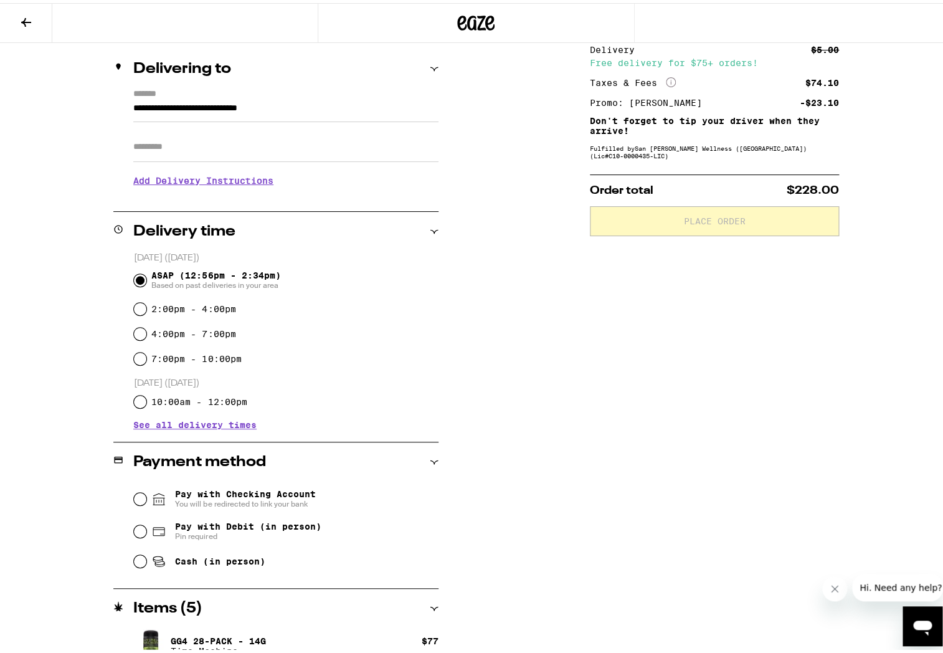
click at [151, 501] on icon at bounding box center [158, 495] width 15 height 15
click at [146, 501] on input "Pay with Checking Account You will be redirected to link your bank" at bounding box center [140, 495] width 12 height 12
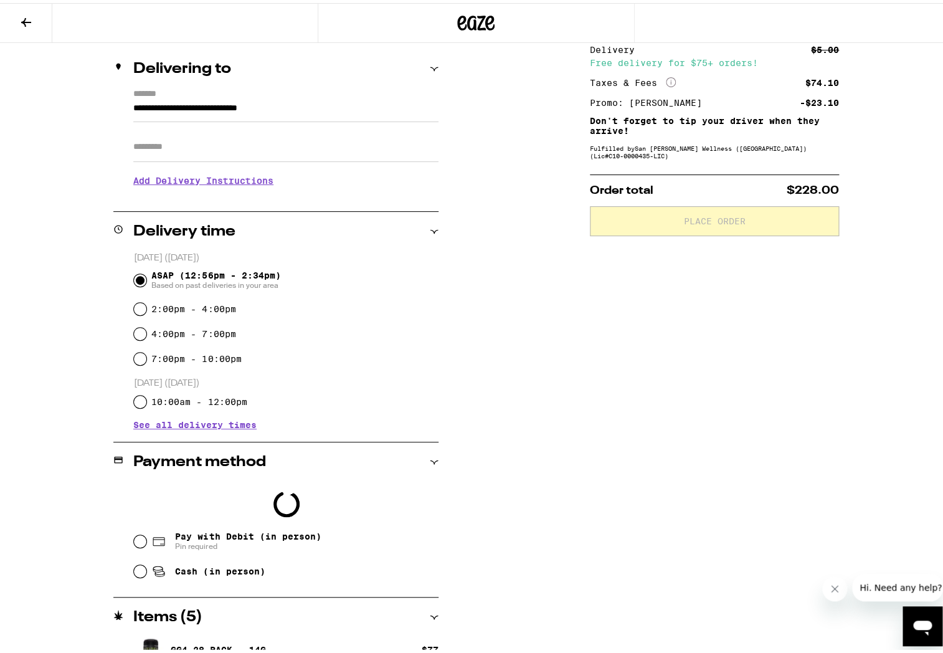
click at [151, 543] on icon at bounding box center [158, 538] width 15 height 15
click at [146, 543] on input "Pay with Debit (in person) Pin required" at bounding box center [140, 538] width 12 height 12
radio input "true"
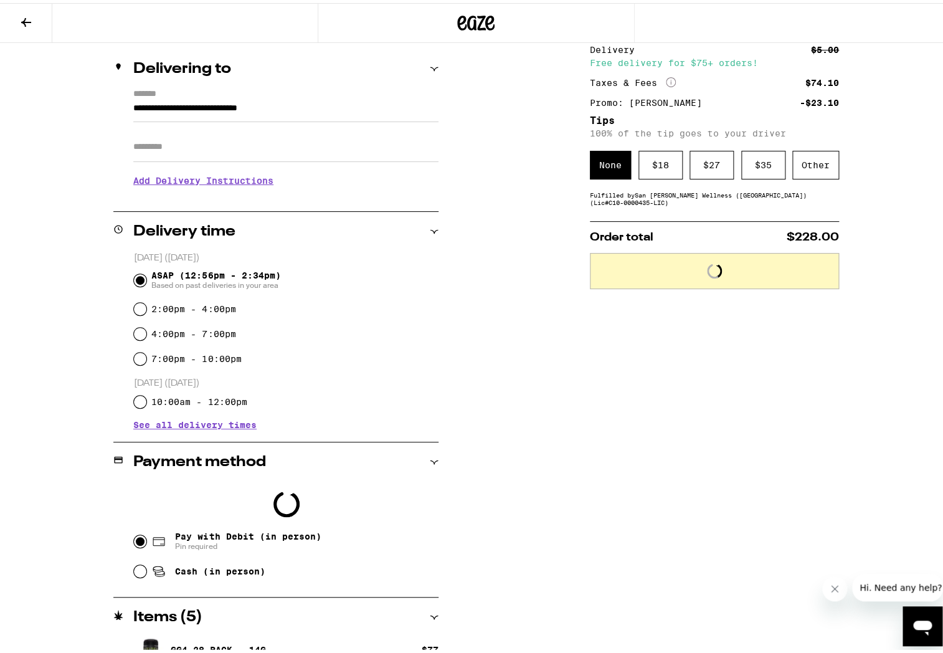
click at [146, 541] on div "Pay with Debit (in person) Pin required" at bounding box center [286, 538] width 305 height 32
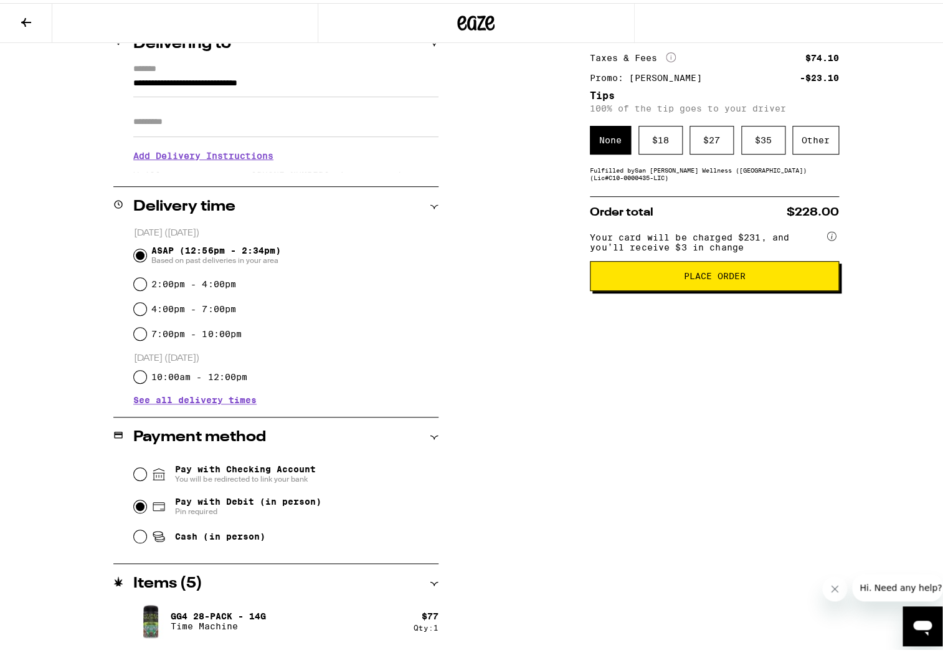
scroll to position [73, 0]
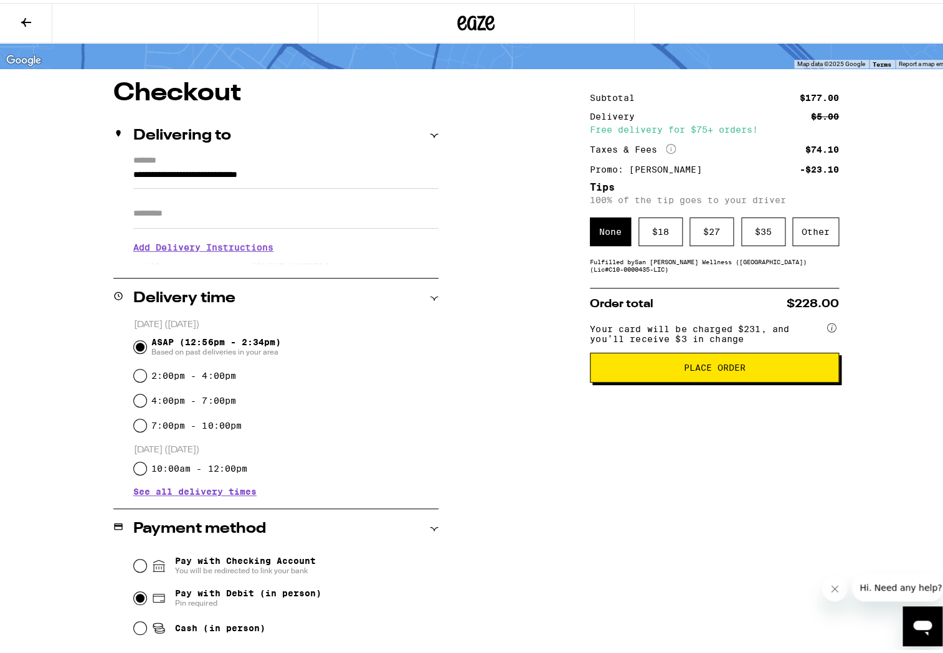
click at [647, 369] on span "Place Order" at bounding box center [714, 364] width 228 height 9
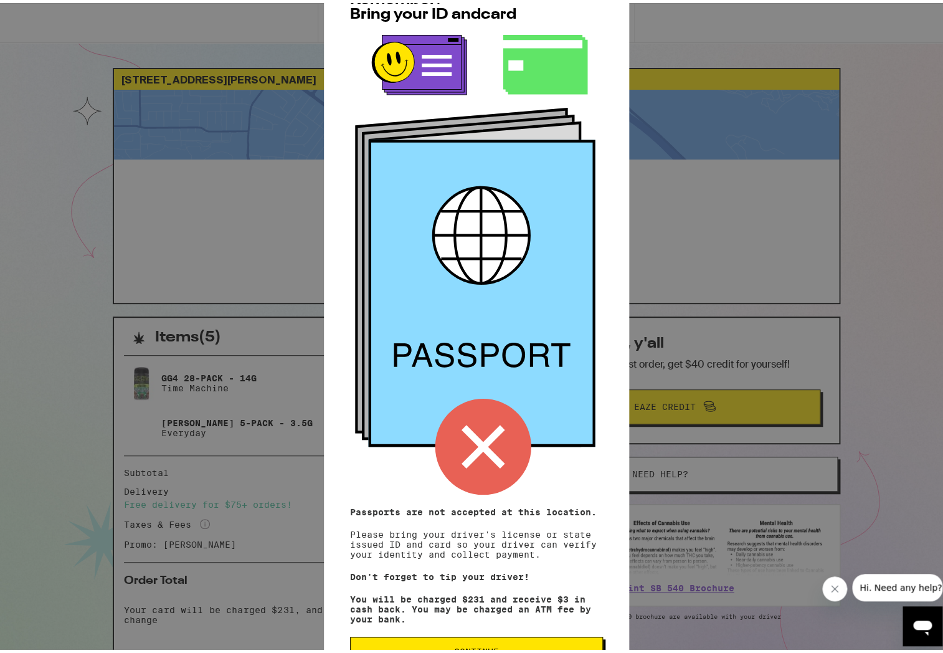
click at [430, 643] on button "Continue" at bounding box center [476, 648] width 253 height 30
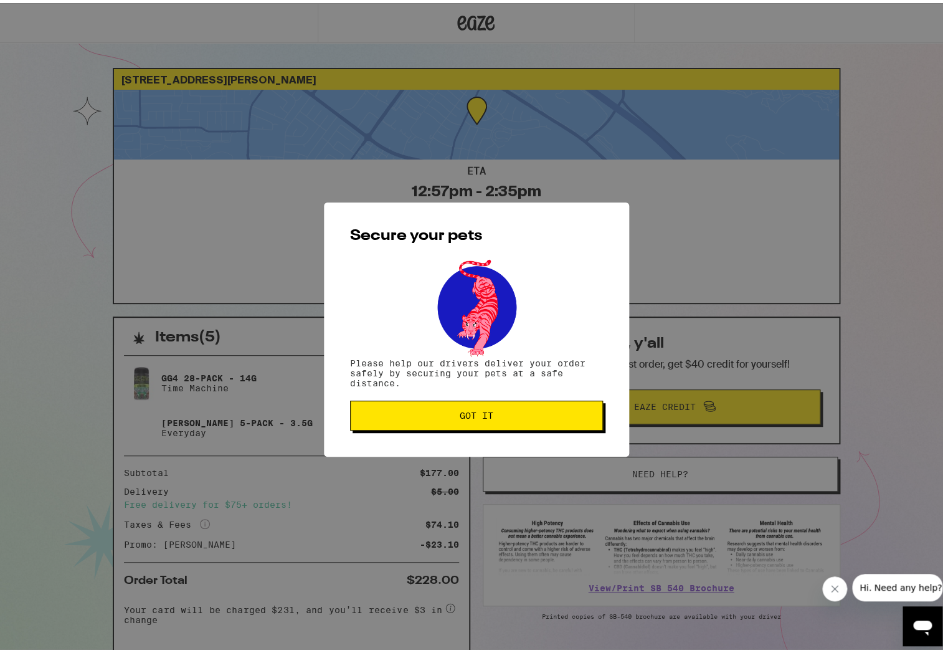
click at [489, 407] on button "Got it" at bounding box center [476, 412] width 253 height 30
